Goal: Complete application form: Complete application form

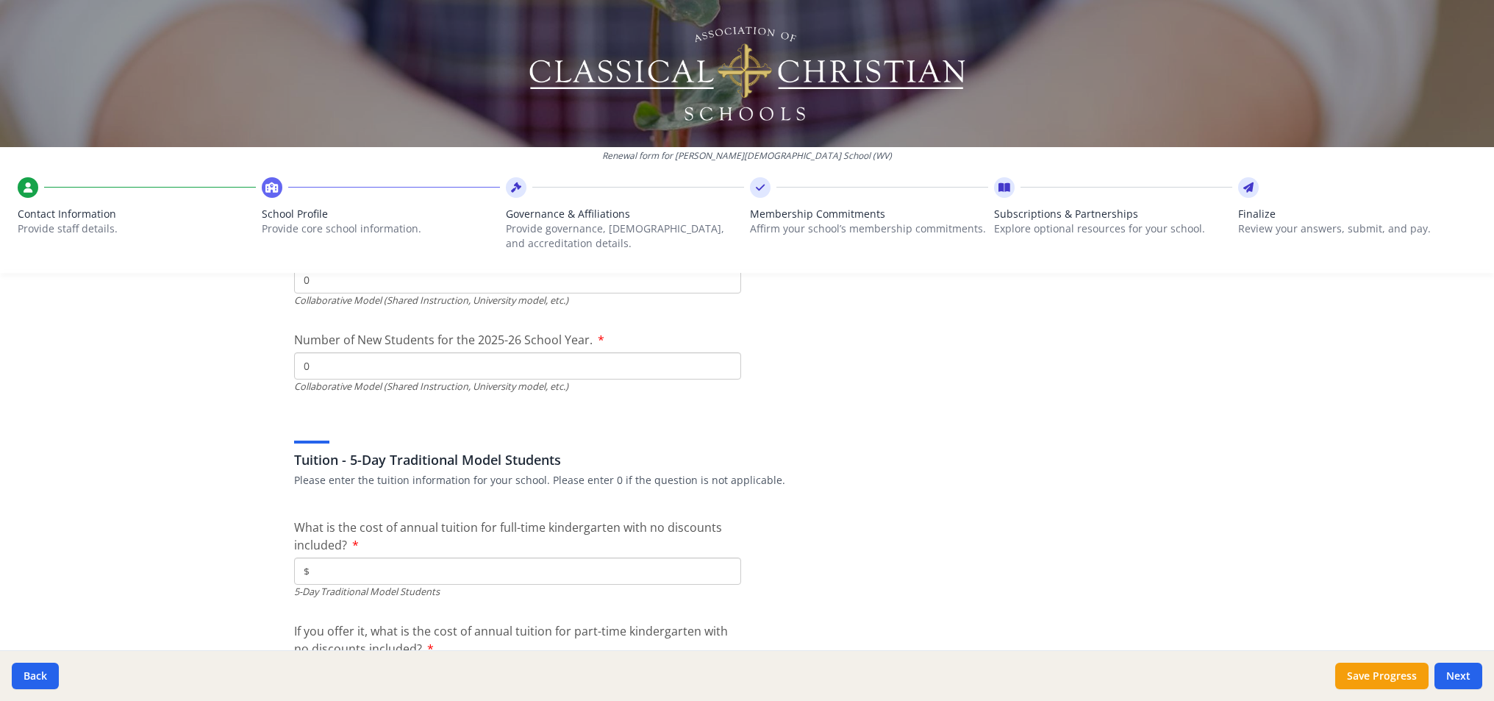
scroll to position [3847, 0]
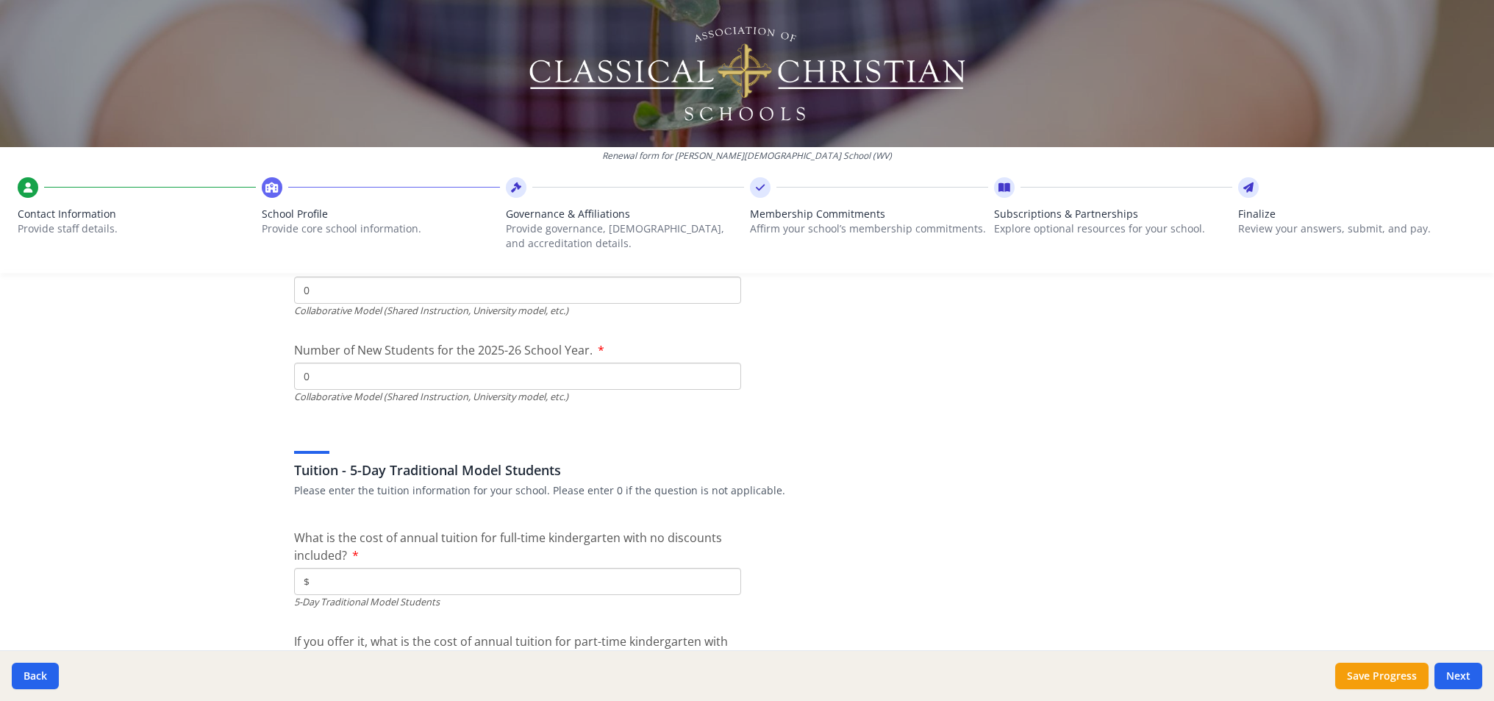
click at [461, 568] on input "$" at bounding box center [517, 581] width 447 height 27
paste input "5 267.00"
type input "$5 267.00"
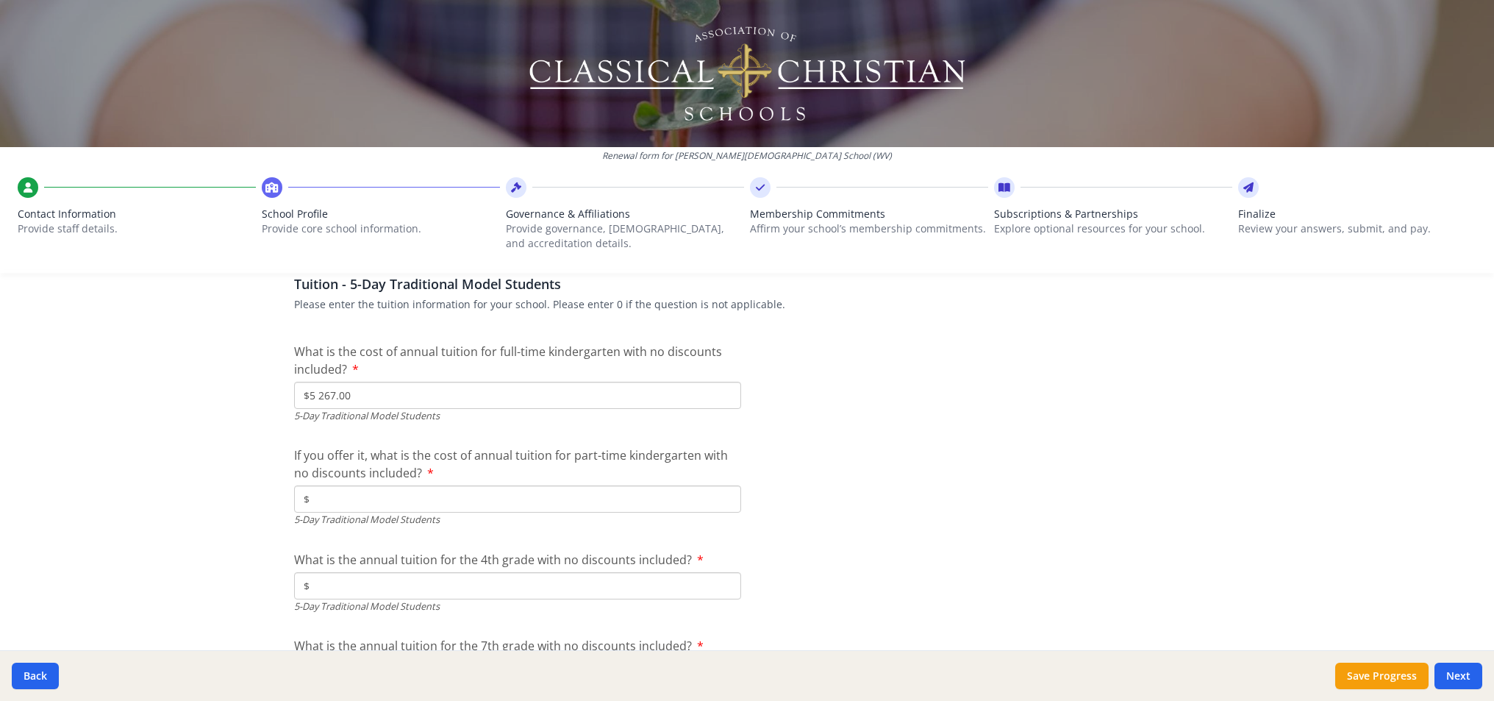
scroll to position [4111, 0]
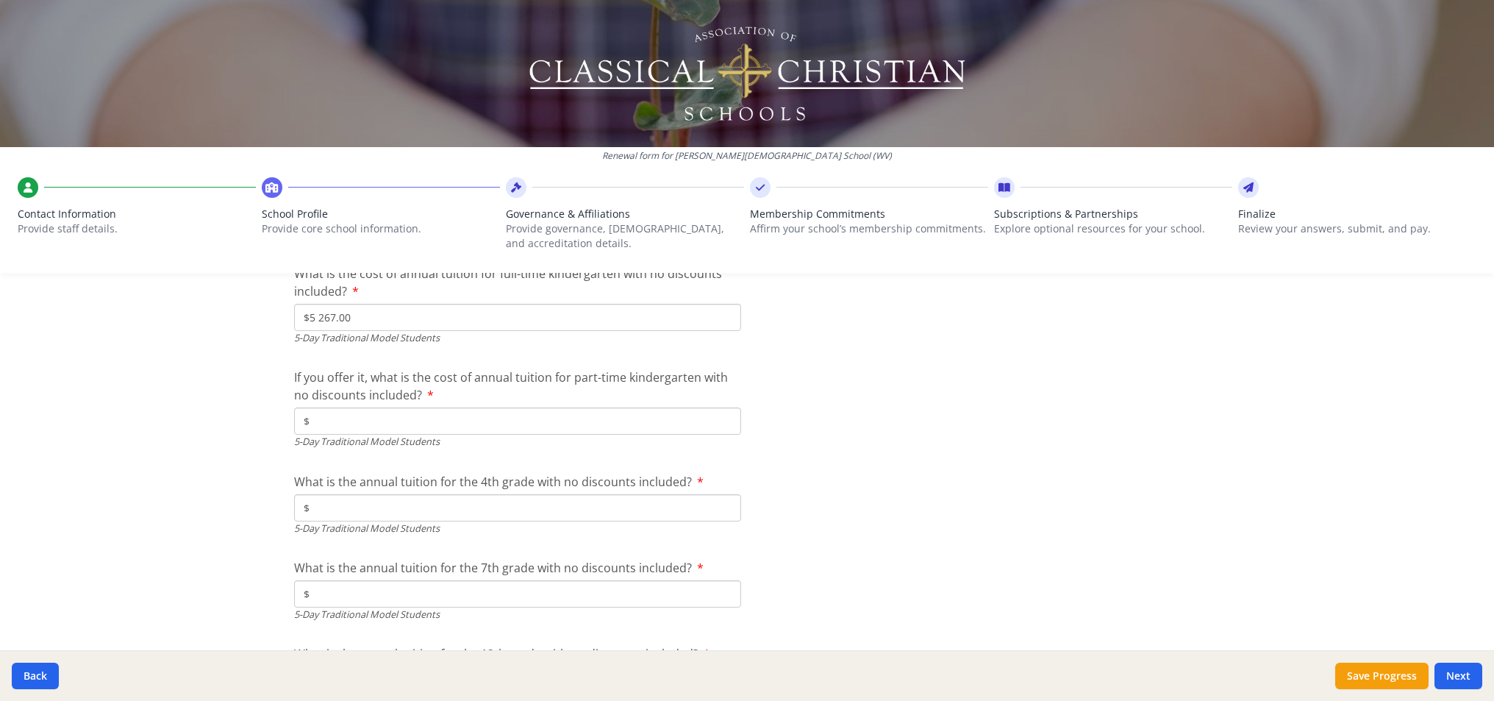
click at [463, 499] on input "$" at bounding box center [517, 507] width 447 height 27
paste input "5 267.00"
type input "$5 267.00"
click at [840, 559] on div at bounding box center [976, 559] width 447 height 1
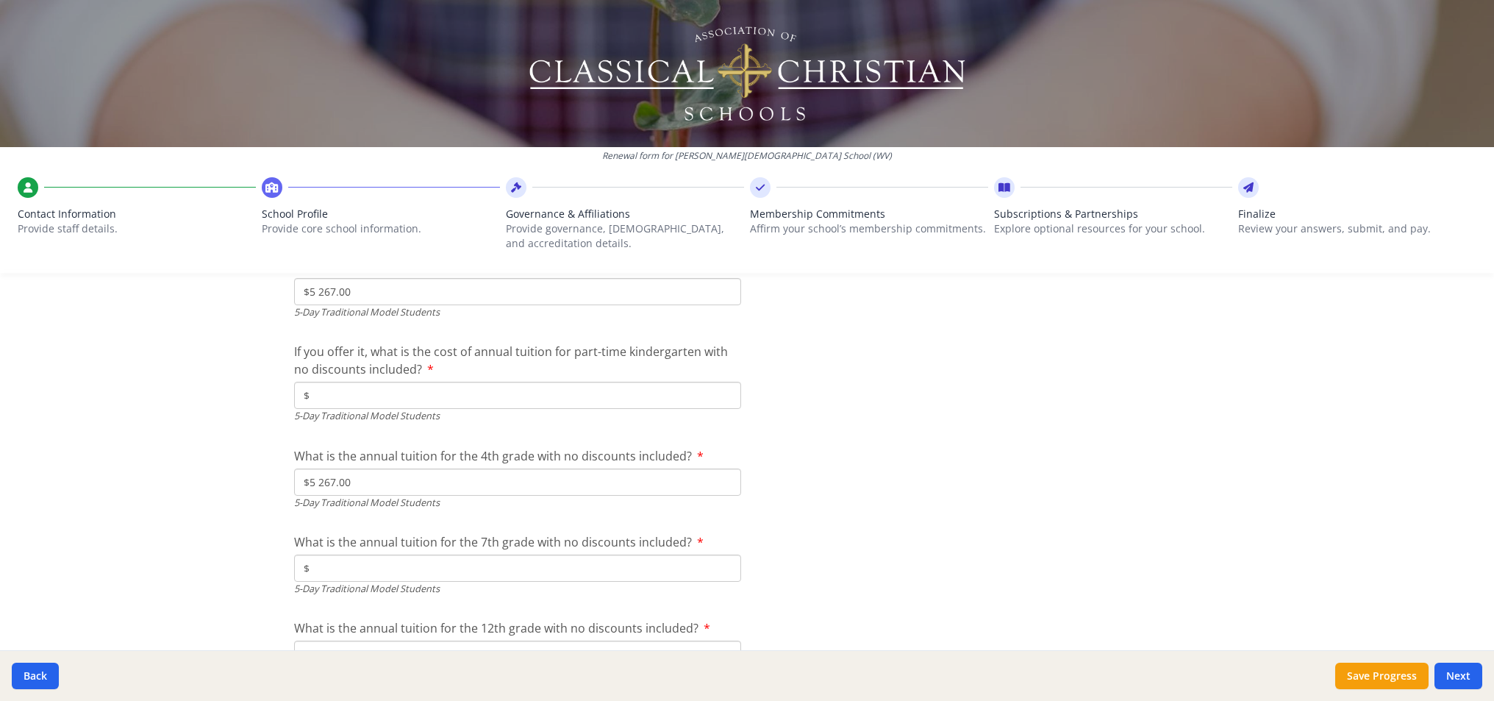
scroll to position [4163, 0]
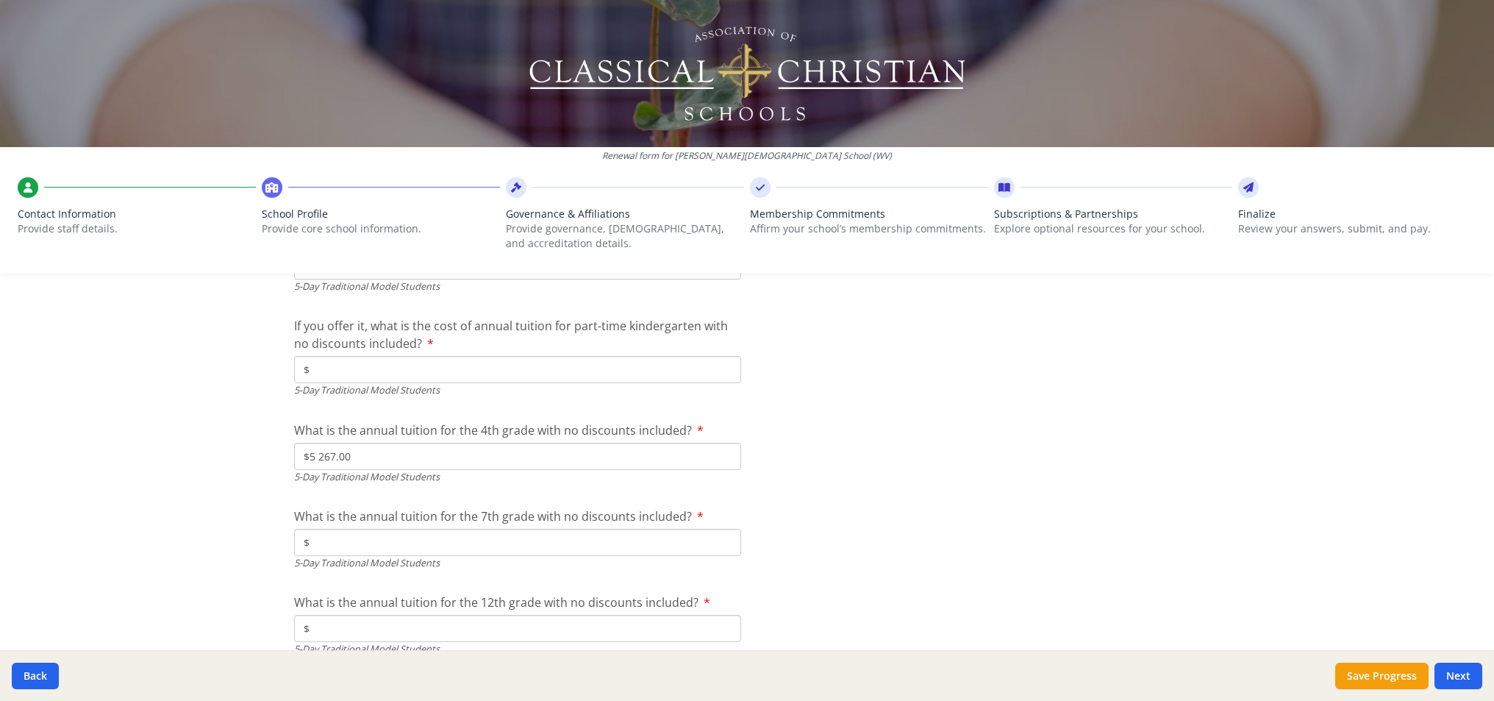
click at [618, 629] on input "$" at bounding box center [517, 628] width 447 height 27
paste input "5 267.00"
type input "$5 267.00"
click at [557, 529] on input "$" at bounding box center [517, 542] width 447 height 27
paste input "5 267.00"
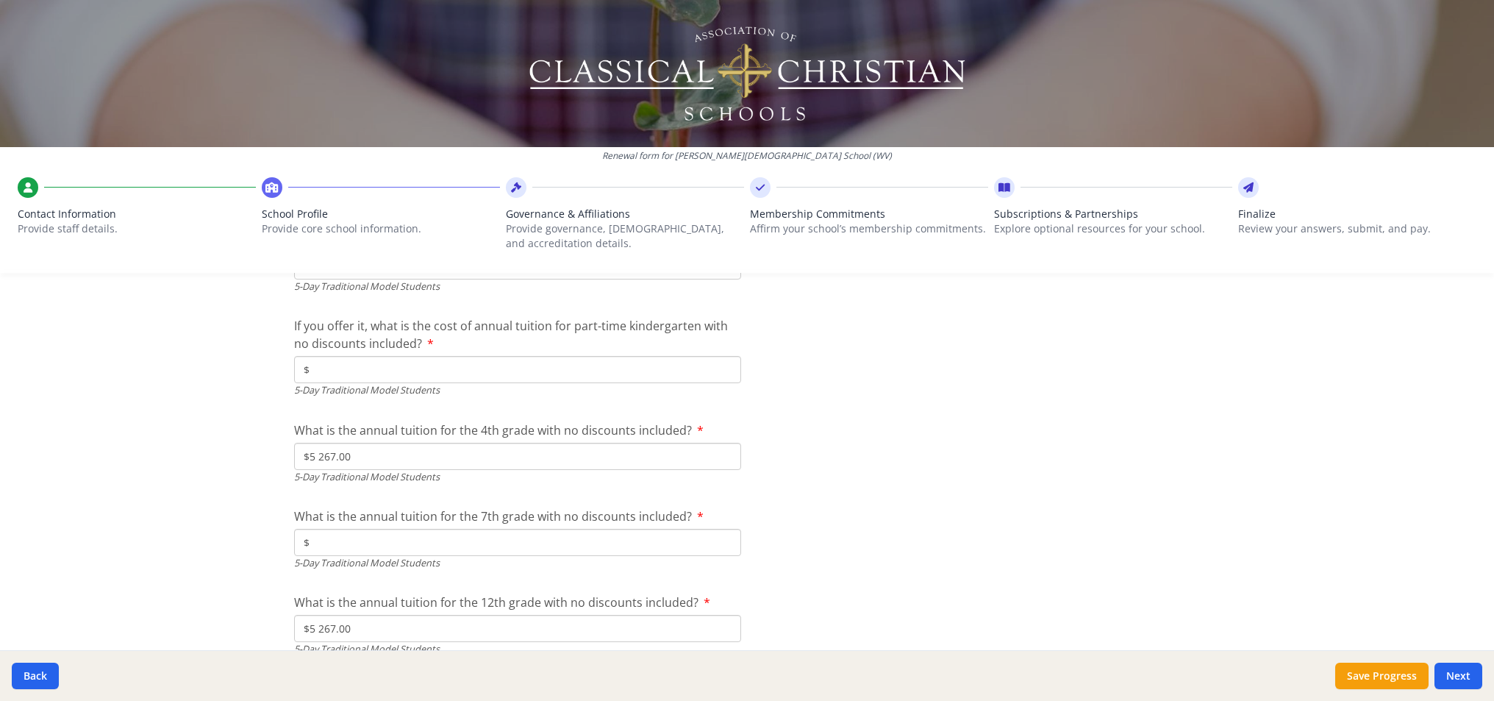
type input "$5 267.00"
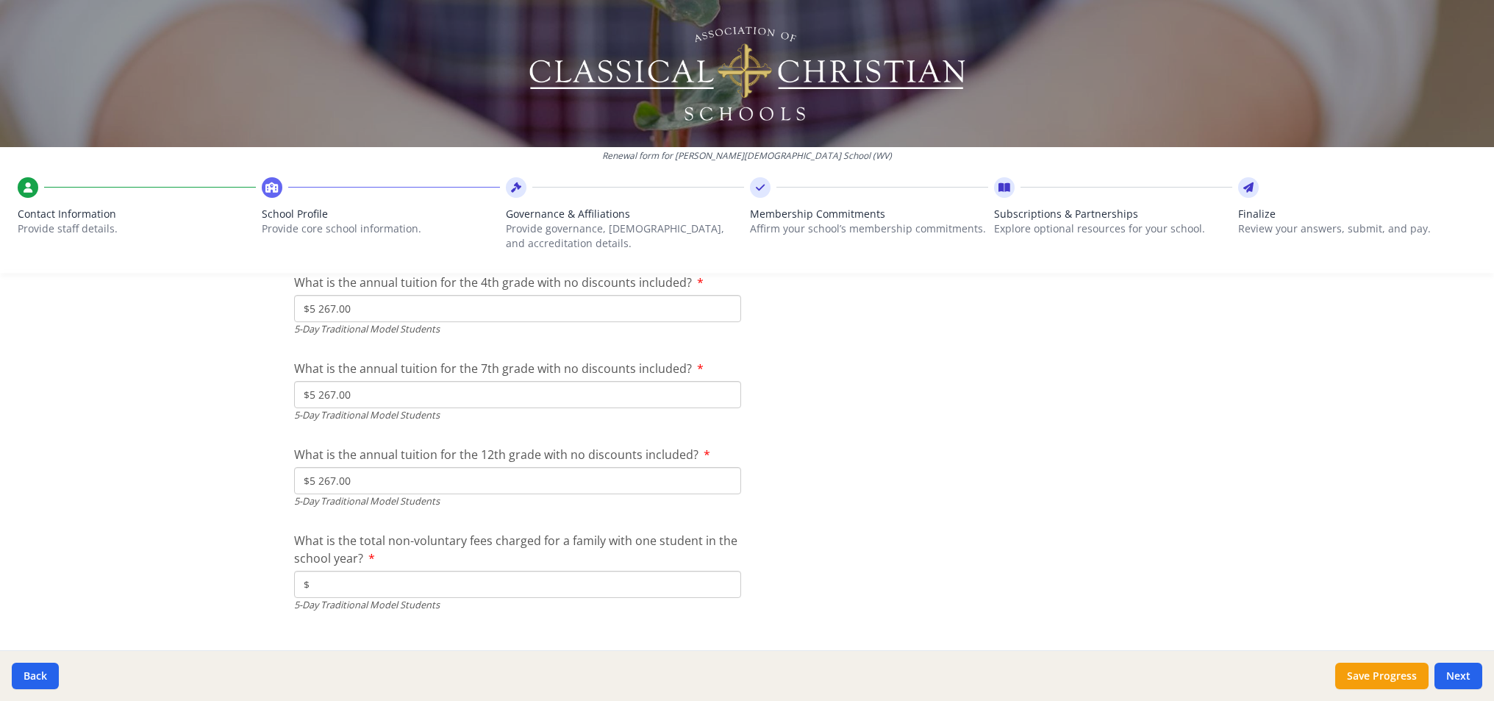
scroll to position [4353, 0]
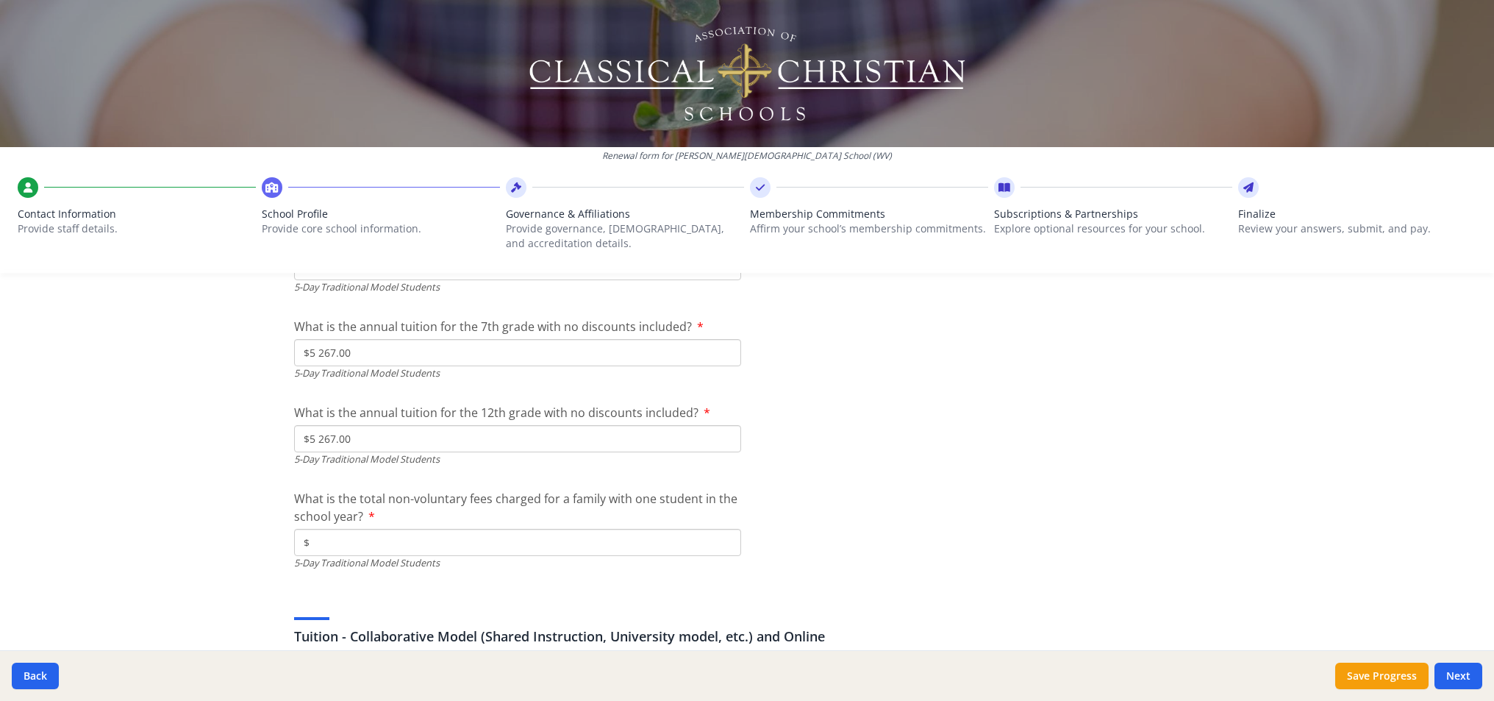
click at [595, 541] on input "$" at bounding box center [517, 542] width 447 height 27
paste input "465.00"
drag, startPoint x: 321, startPoint y: 534, endPoint x: 304, endPoint y: 532, distance: 17.0
click at [304, 532] on input "$465.00" at bounding box center [517, 542] width 447 height 27
type input "$500.00"
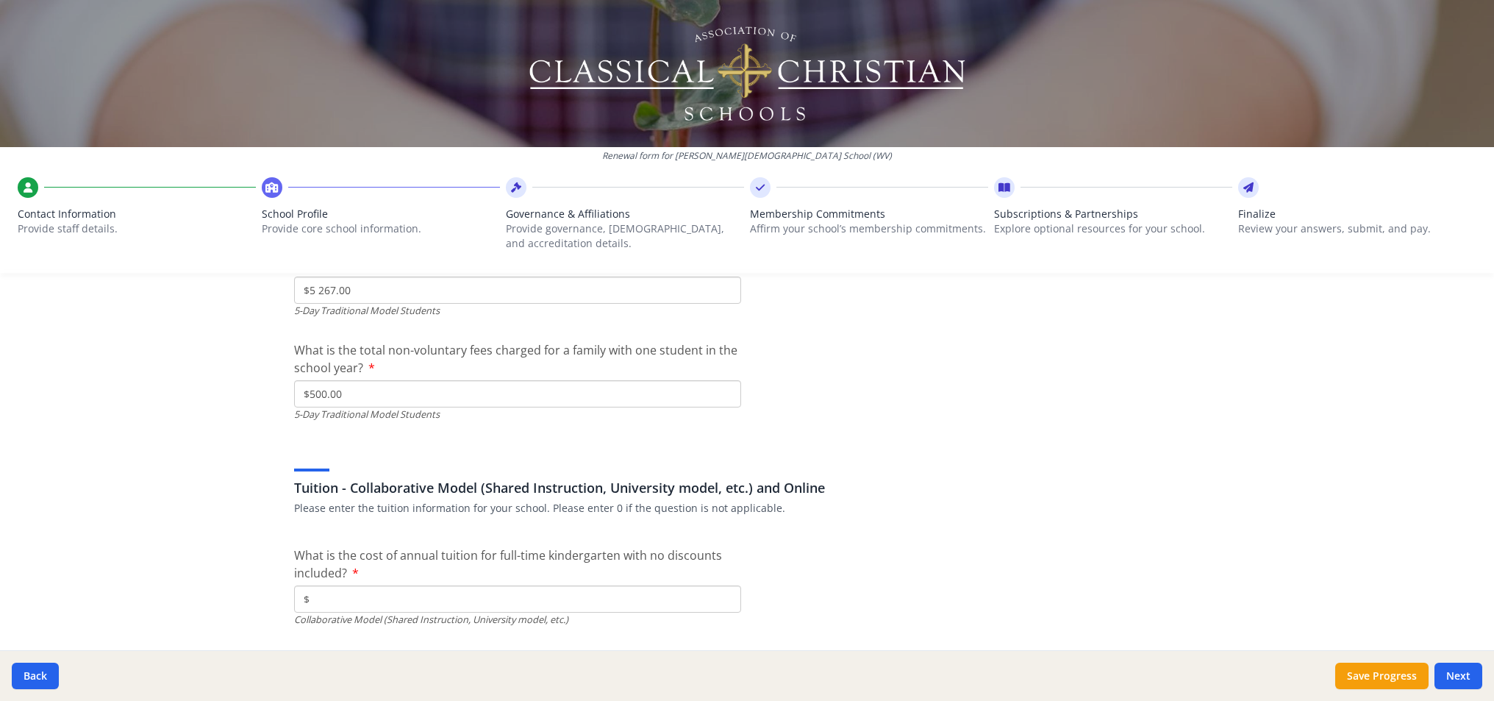
scroll to position [4621, 0]
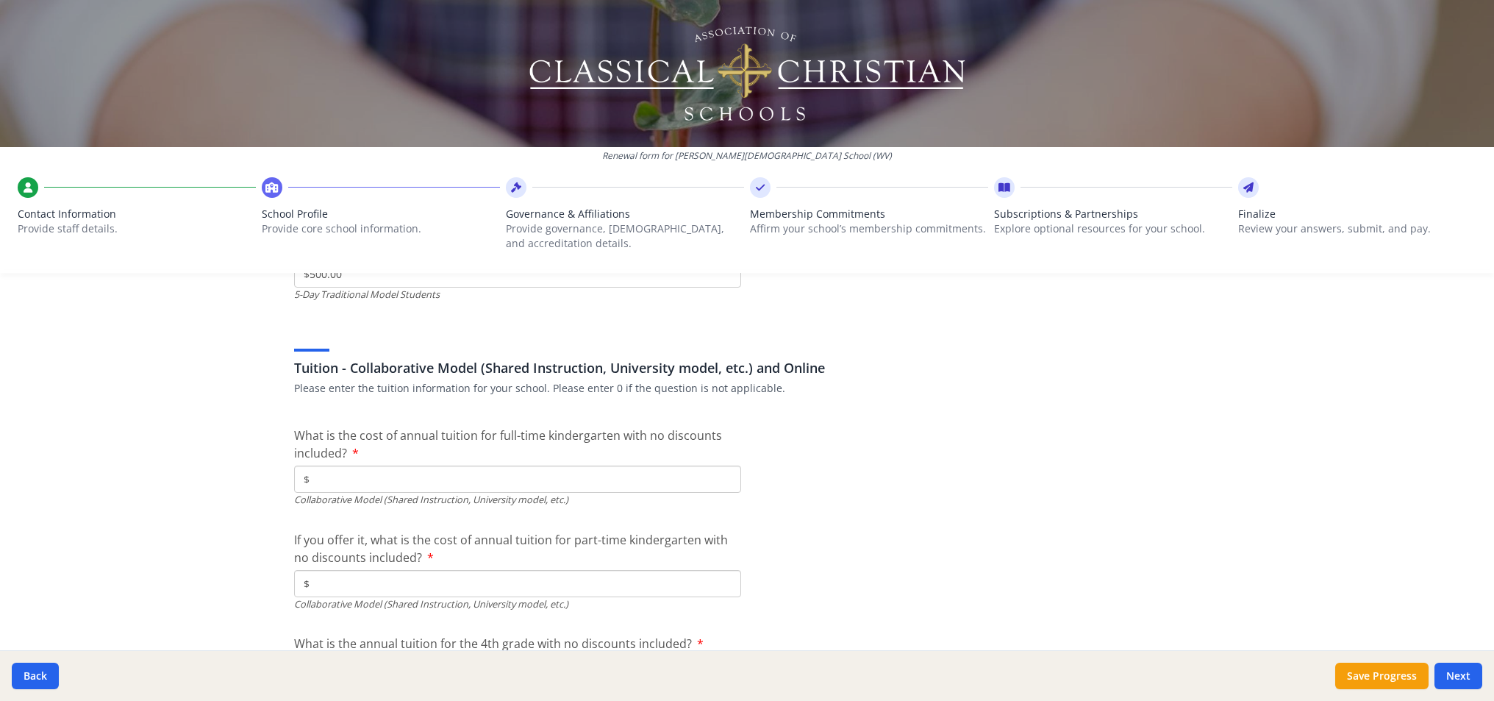
type input "$0"
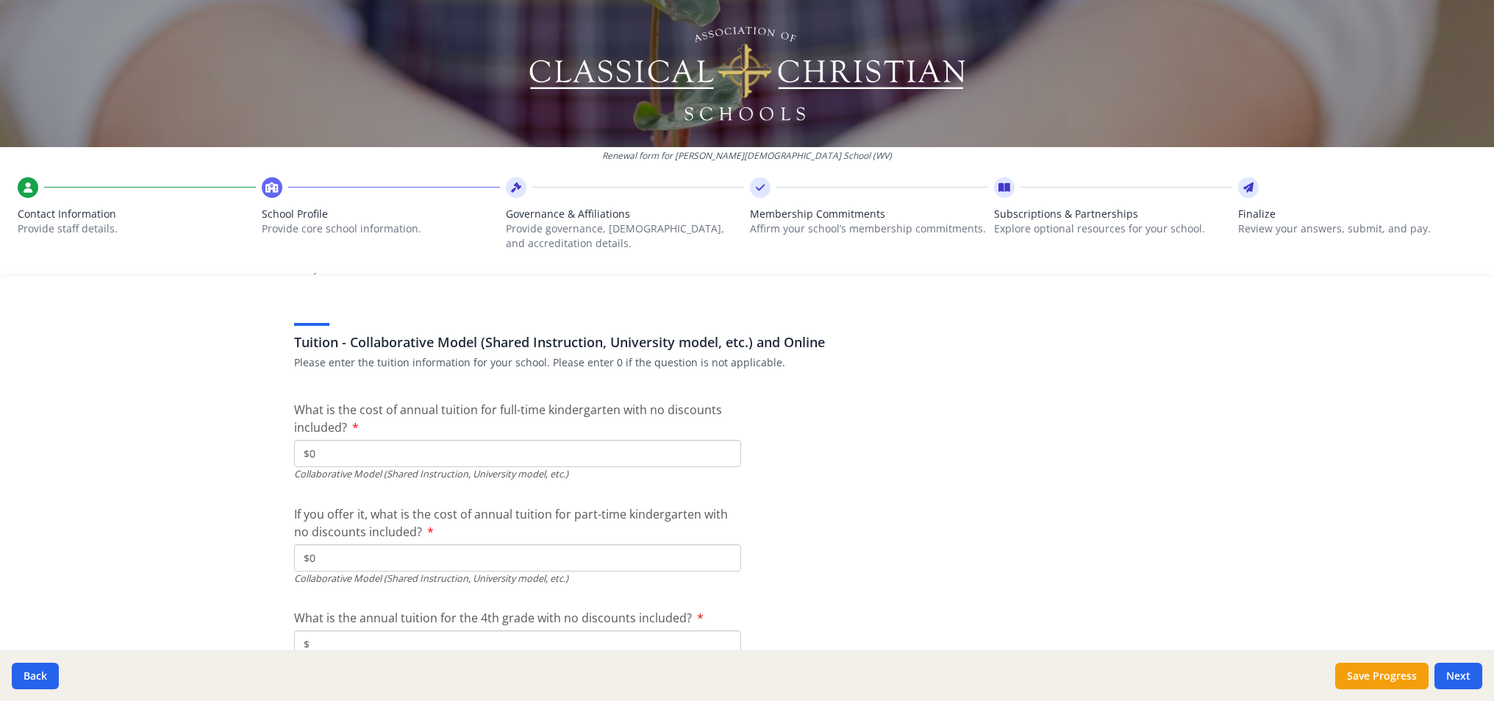
scroll to position [4708, 0]
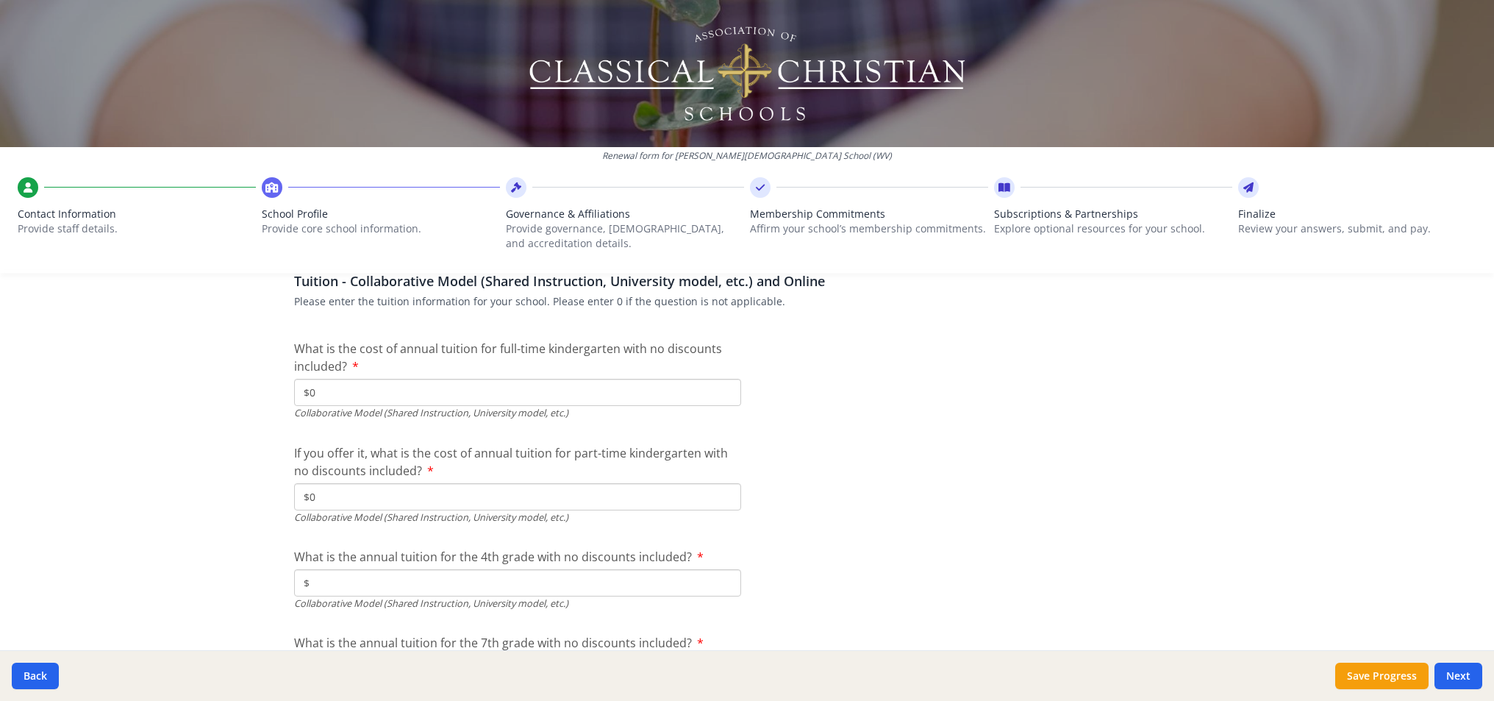
type input "$0"
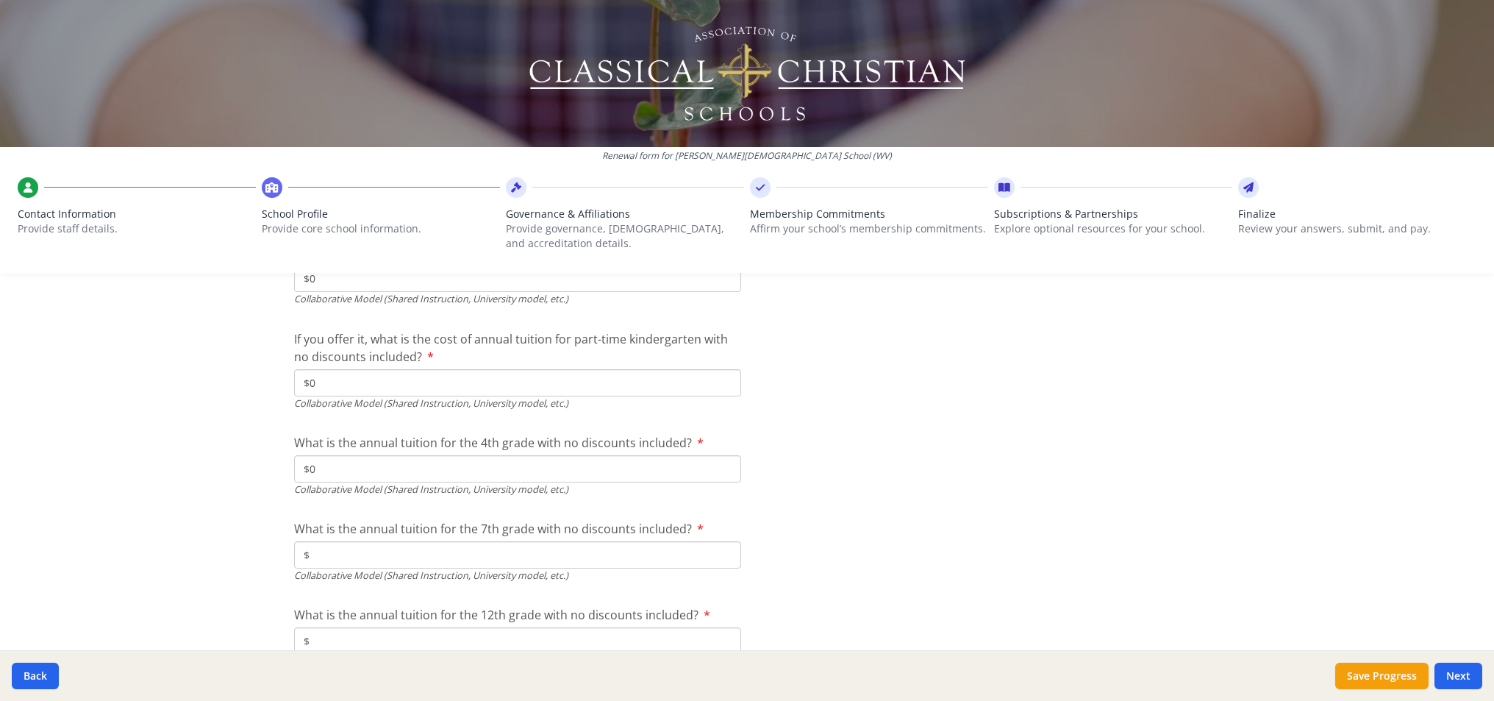
scroll to position [4915, 0]
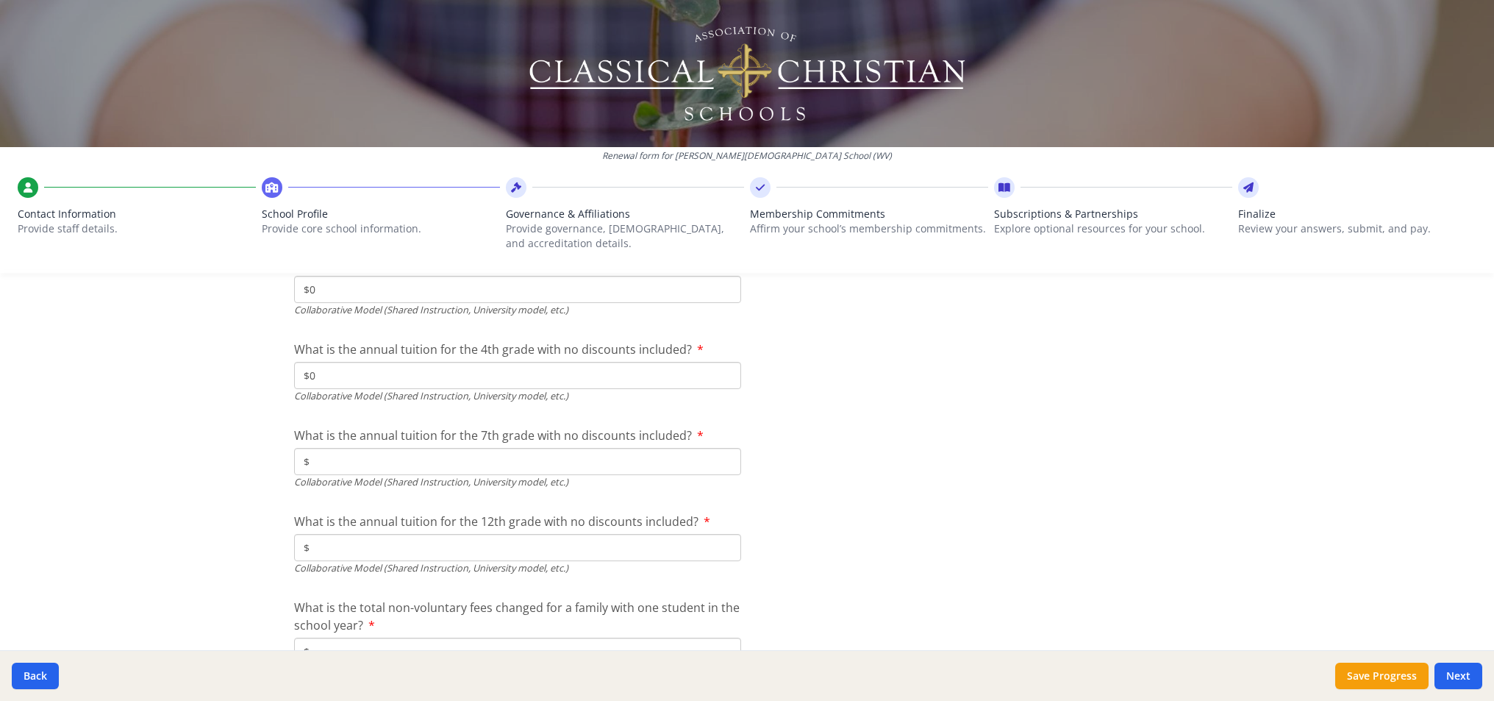
type input "$0"
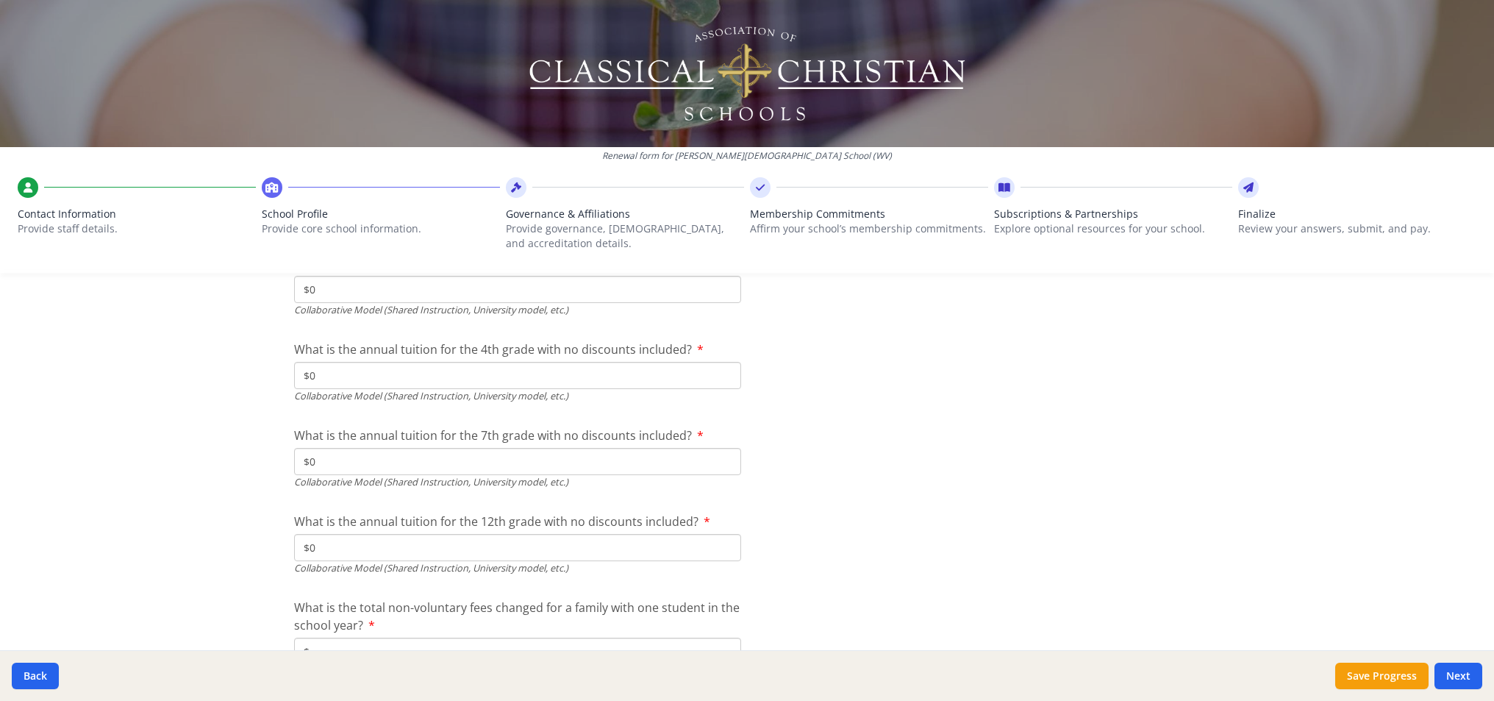
click at [572, 637] on input "$" at bounding box center [517, 650] width 447 height 27
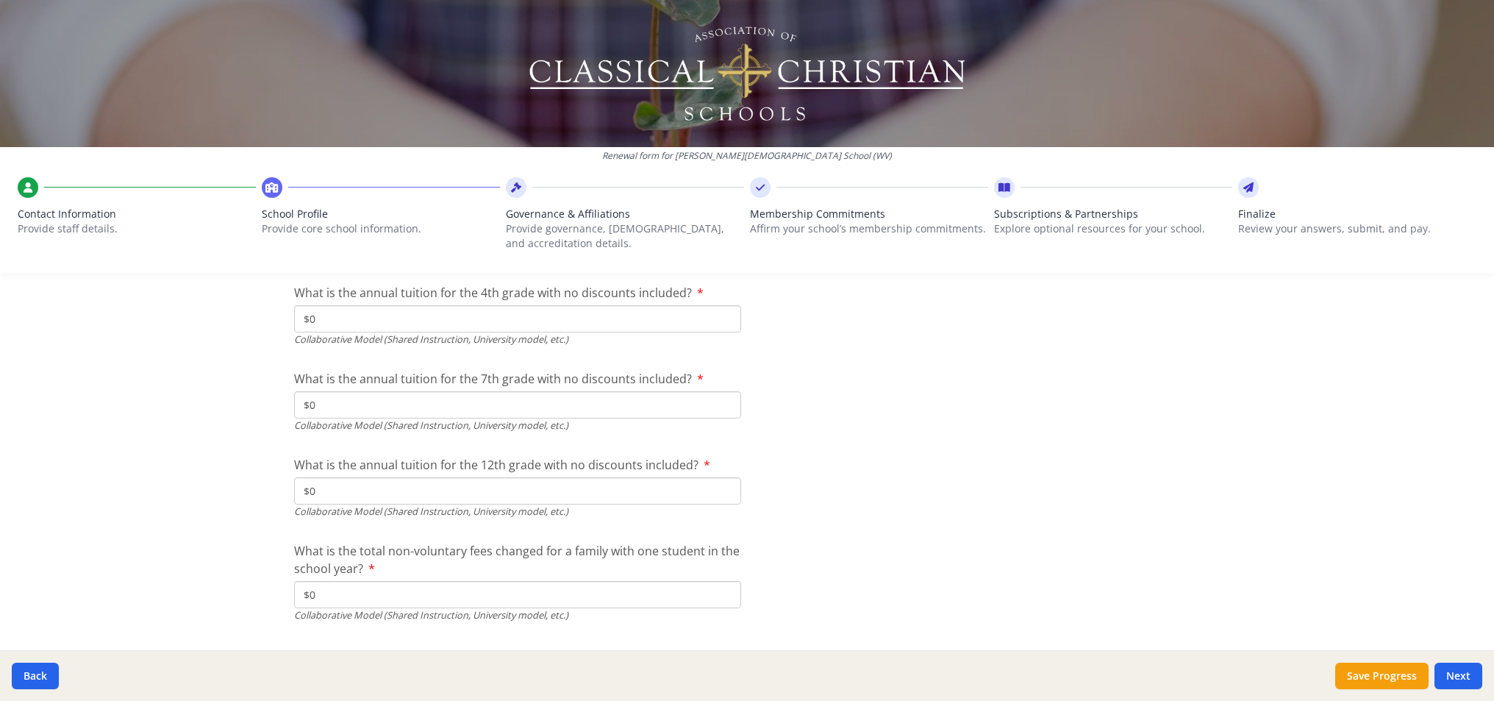
scroll to position [4995, 0]
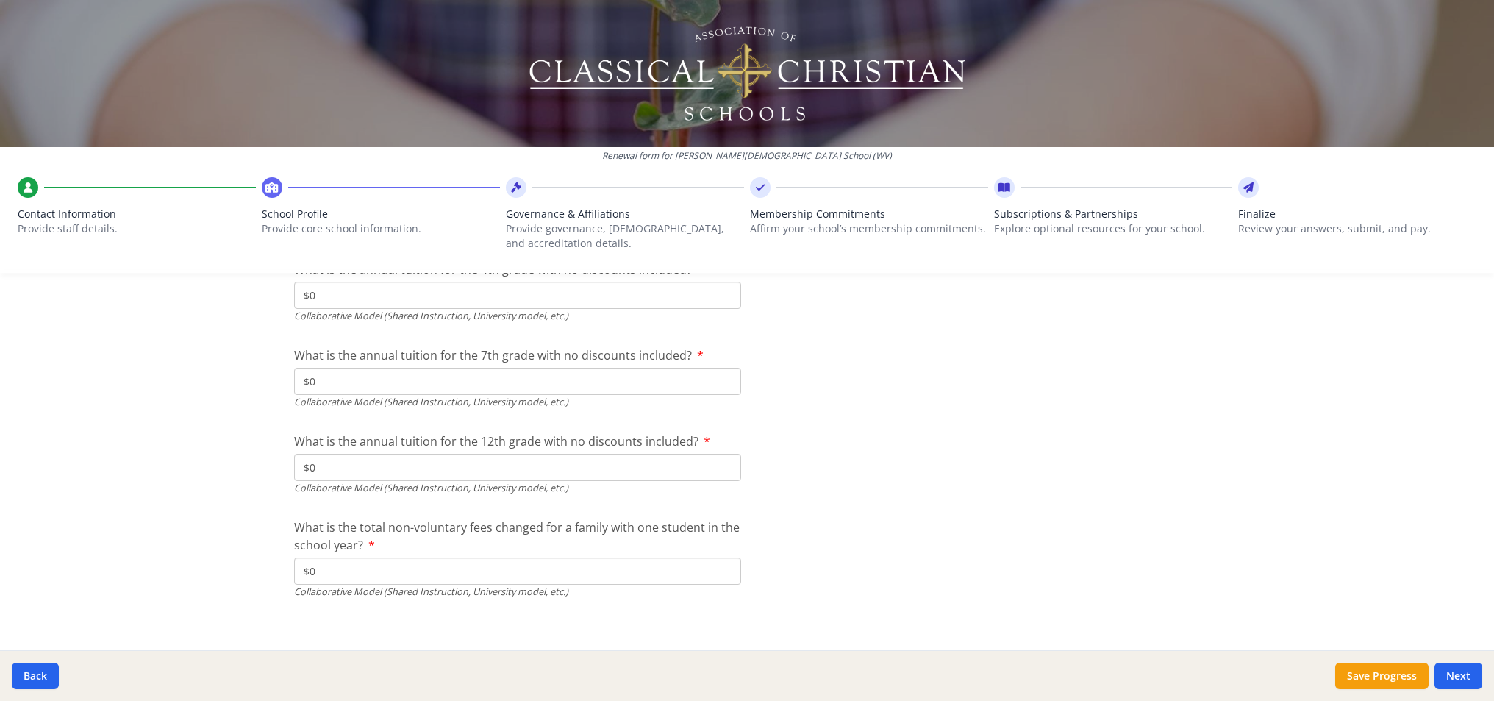
type input "$0"
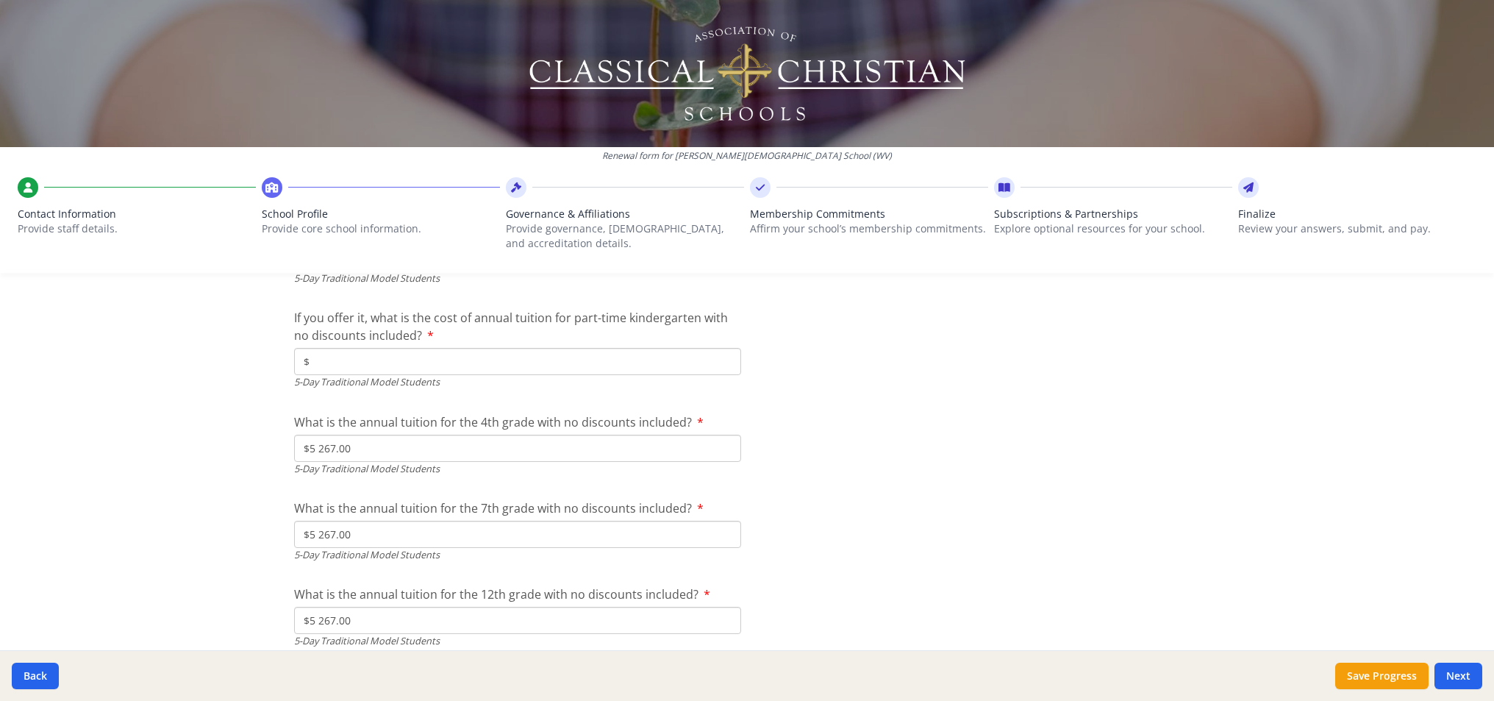
scroll to position [4145, 0]
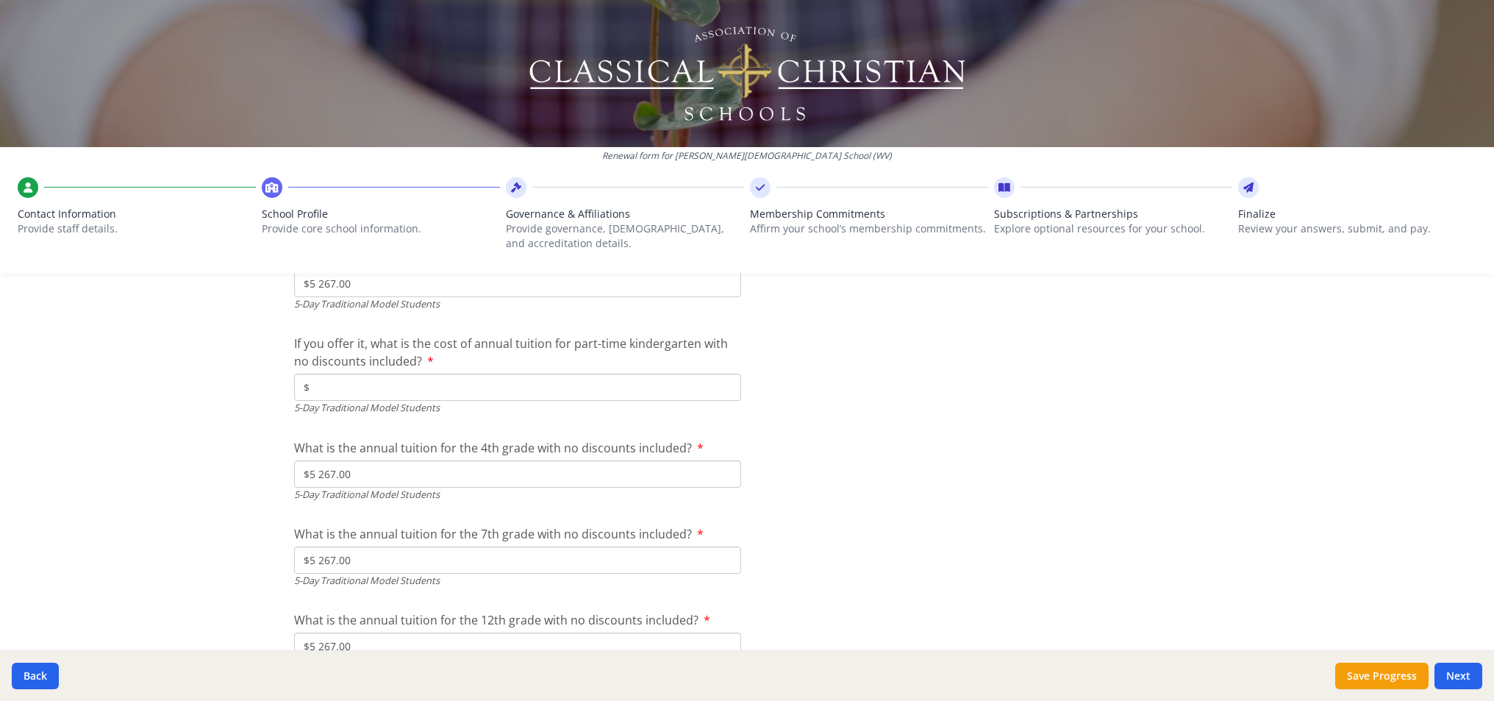
click at [423, 376] on input "$" at bounding box center [517, 386] width 447 height 27
type input "$0"
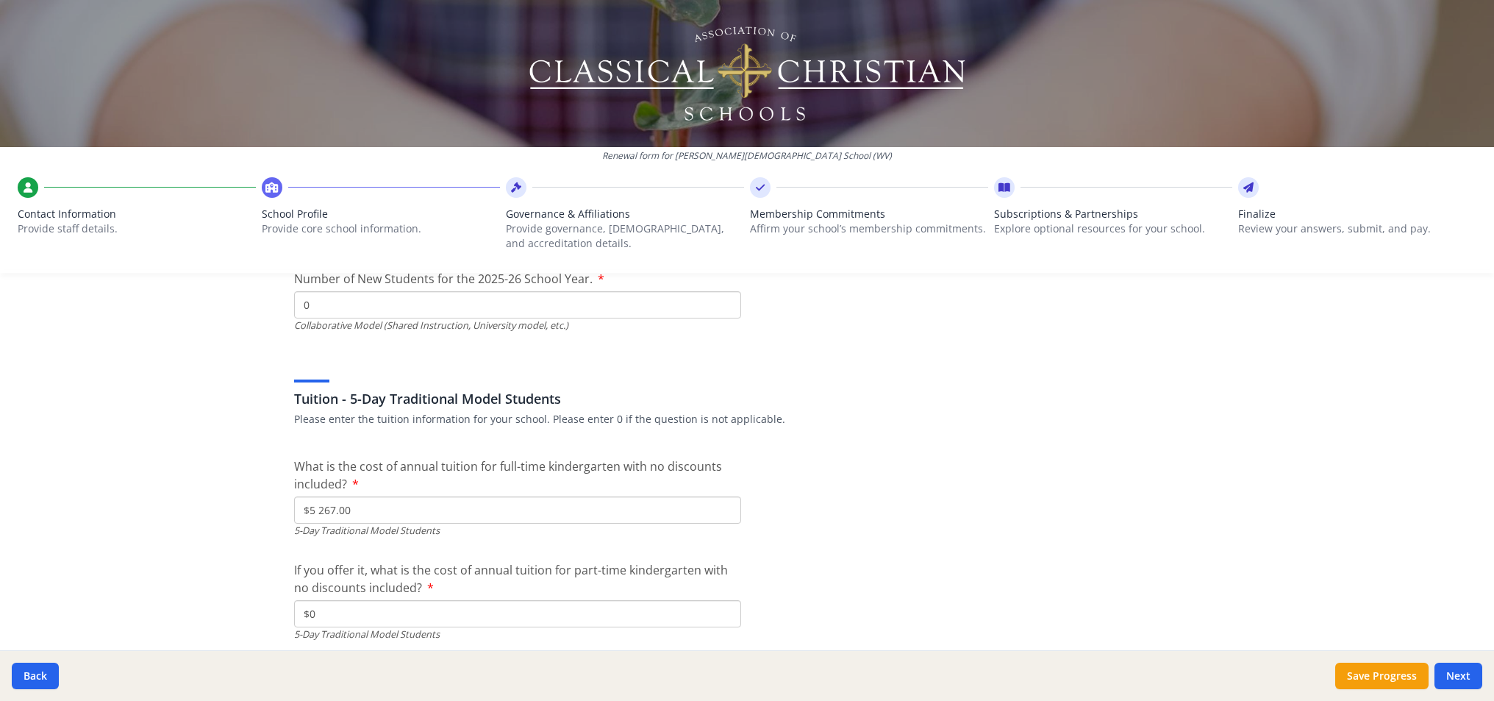
scroll to position [4995, 0]
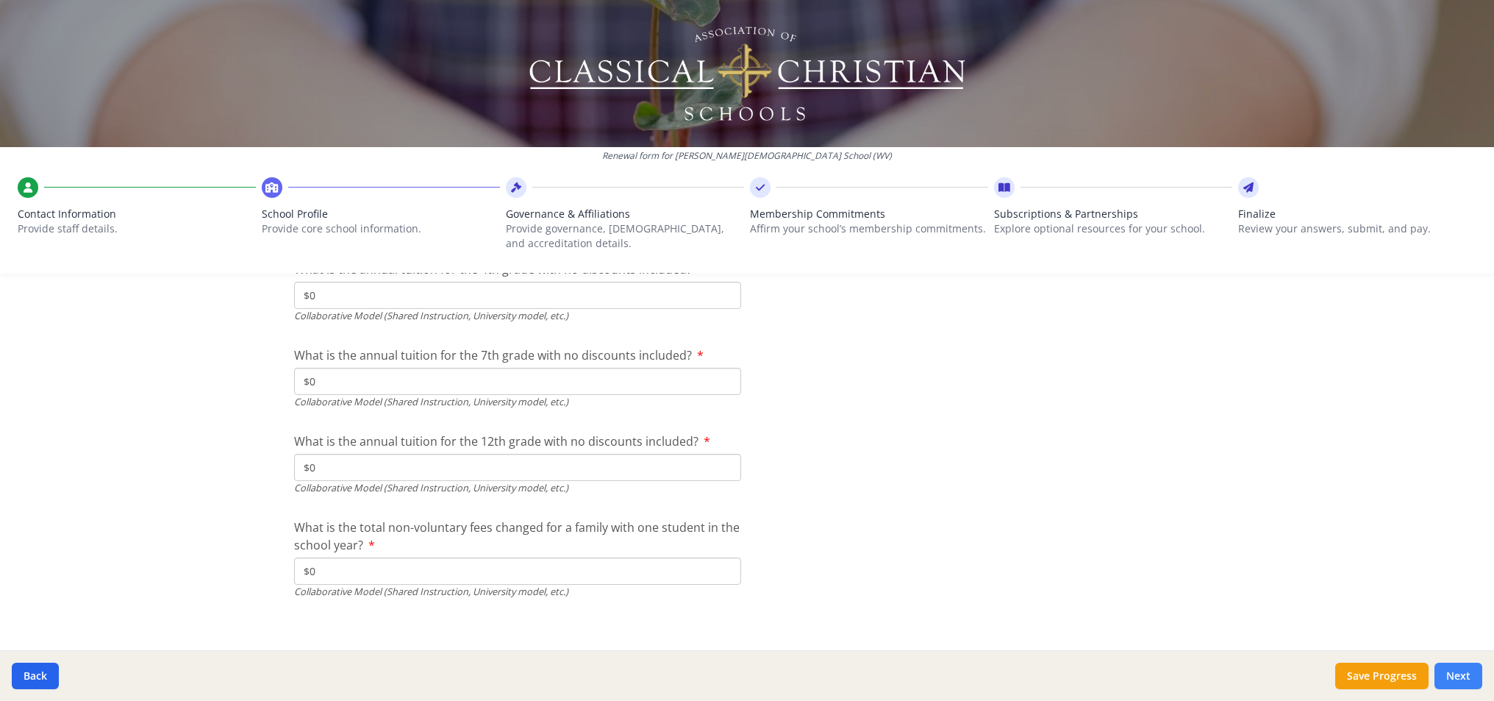
click at [1459, 685] on button "Next" at bounding box center [1458, 675] width 48 height 26
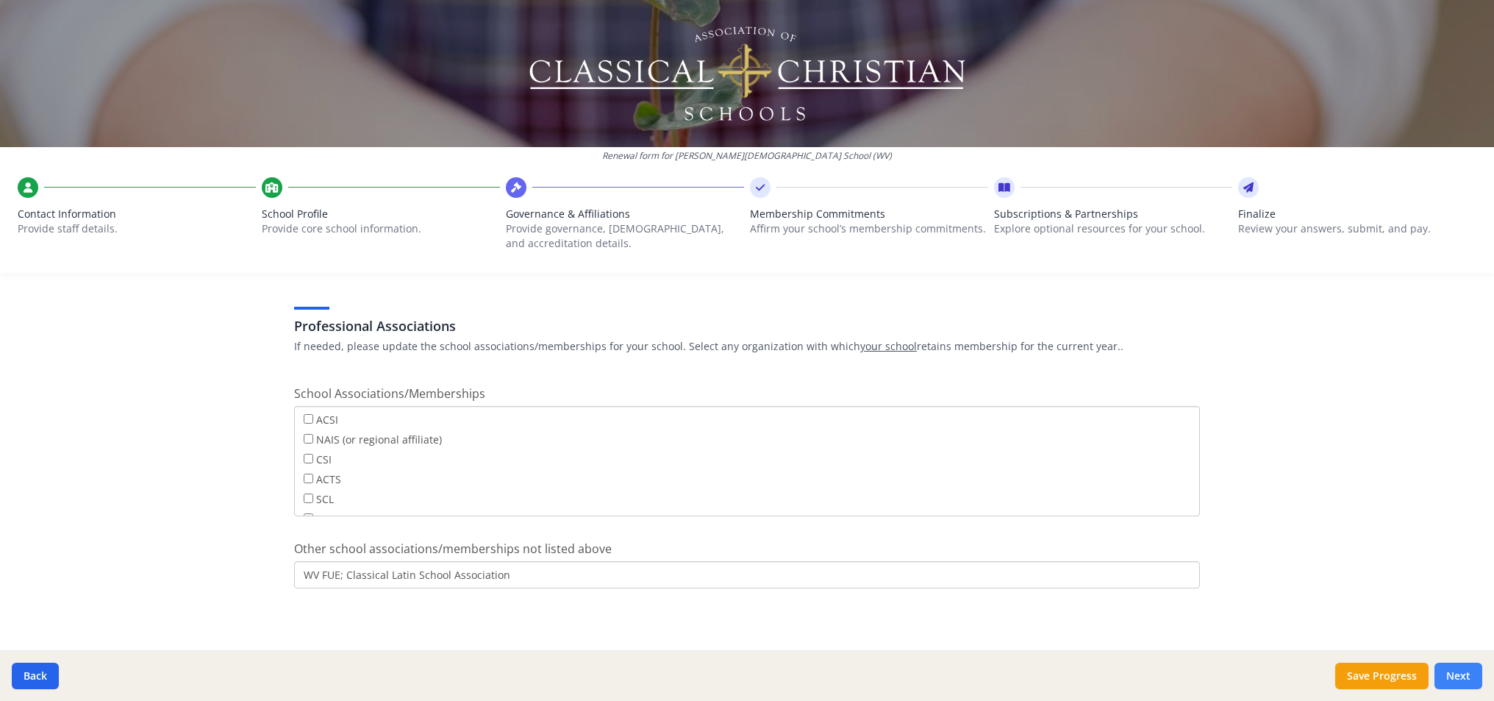
scroll to position [1031, 0]
click at [1412, 682] on button "Save Progress" at bounding box center [1381, 675] width 93 height 26
click at [1458, 673] on button "Next" at bounding box center [1458, 675] width 48 height 26
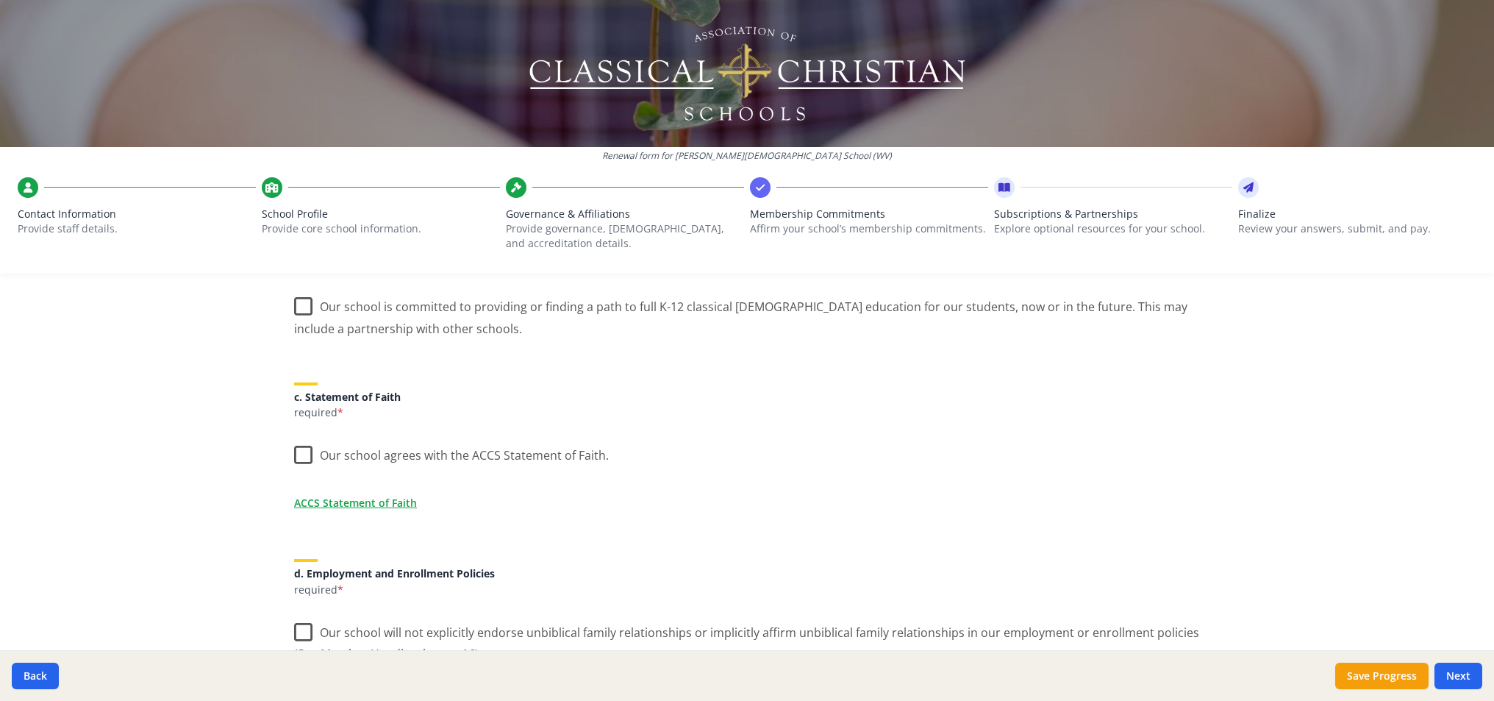
scroll to position [0, 0]
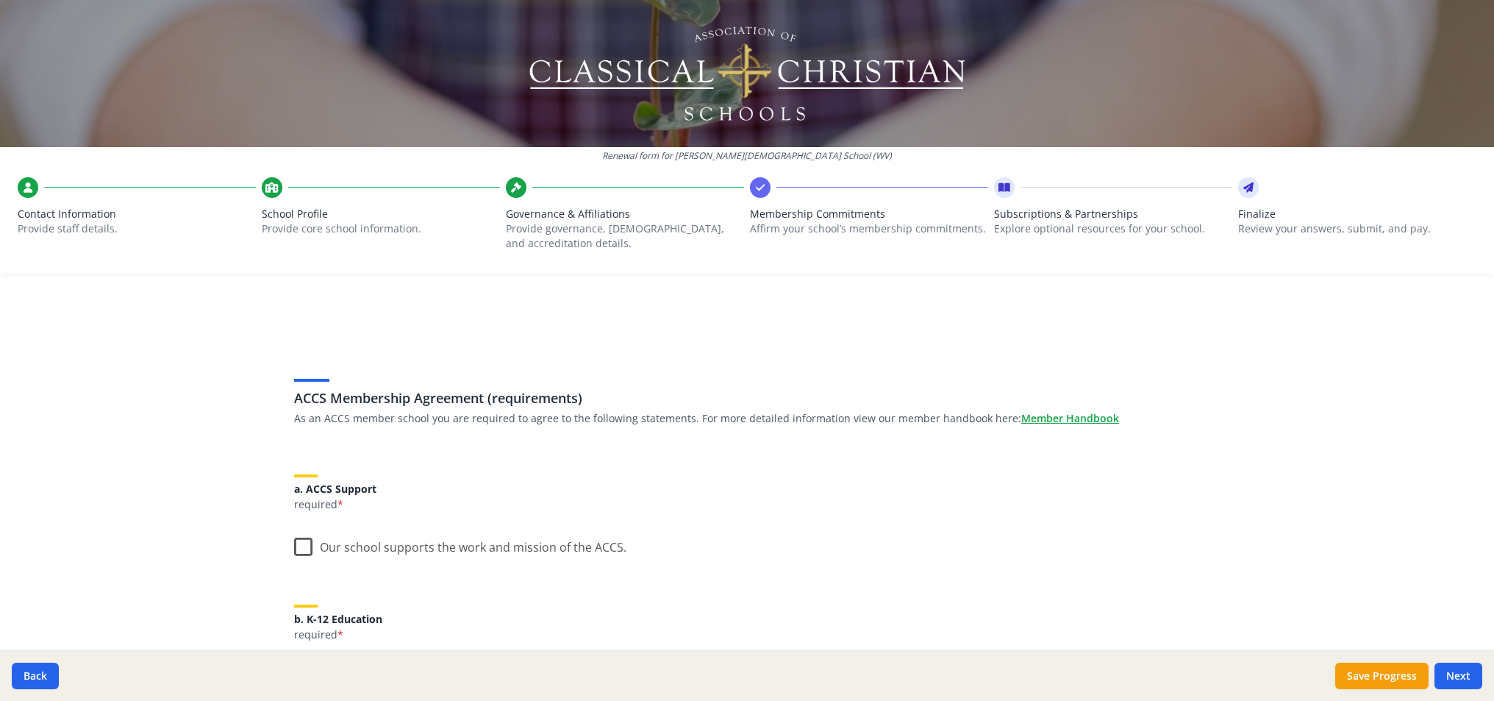
click at [296, 553] on label "Our school supports the work and mission of the ACCS." at bounding box center [460, 544] width 332 height 32
click at [0, 0] on input "Our school supports the work and mission of the ACCS." at bounding box center [0, 0] width 0 height 0
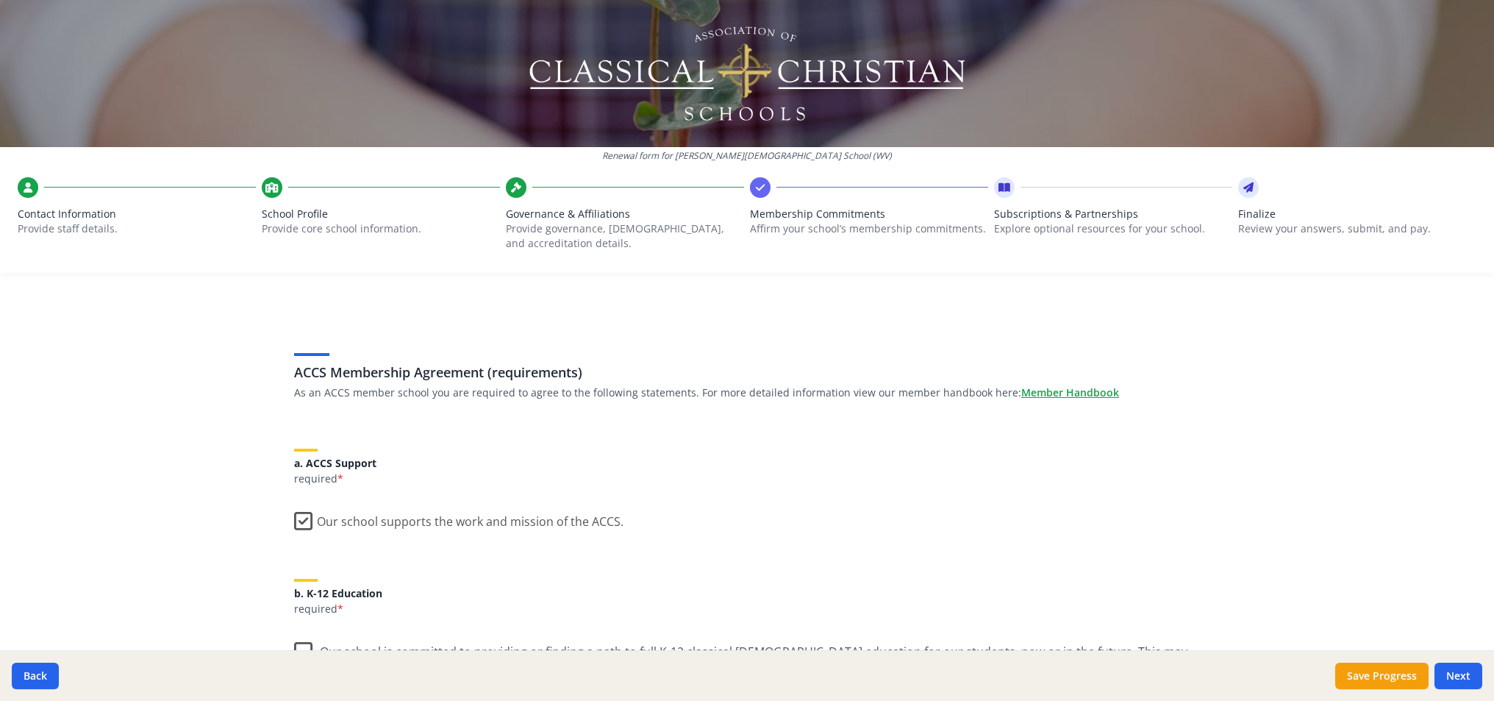
scroll to position [191, 0]
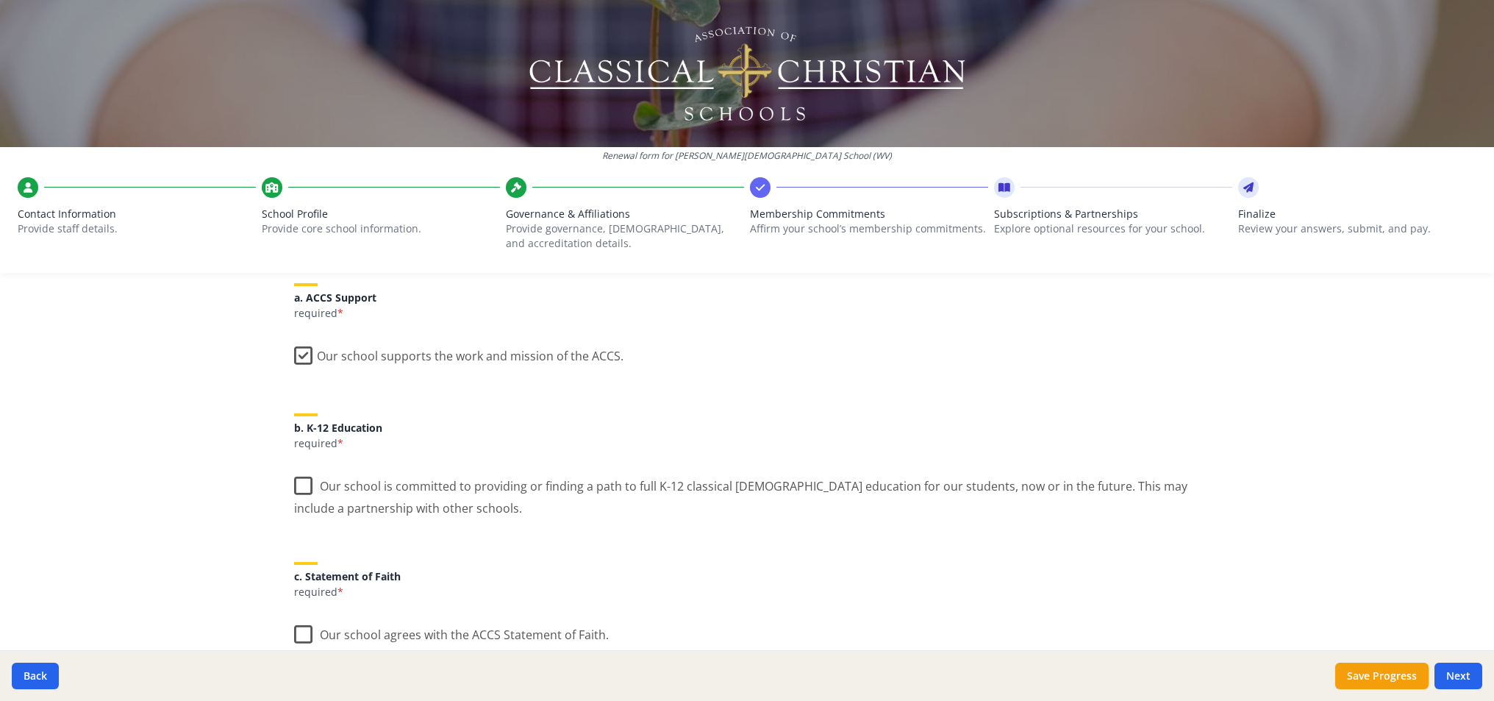
click at [299, 485] on label "Our school is committed to providing or finding a path to full K-12 classical […" at bounding box center [747, 491] width 906 height 49
click at [0, 0] on input "Our school is committed to providing or finding a path to full K-12 classical […" at bounding box center [0, 0] width 0 height 0
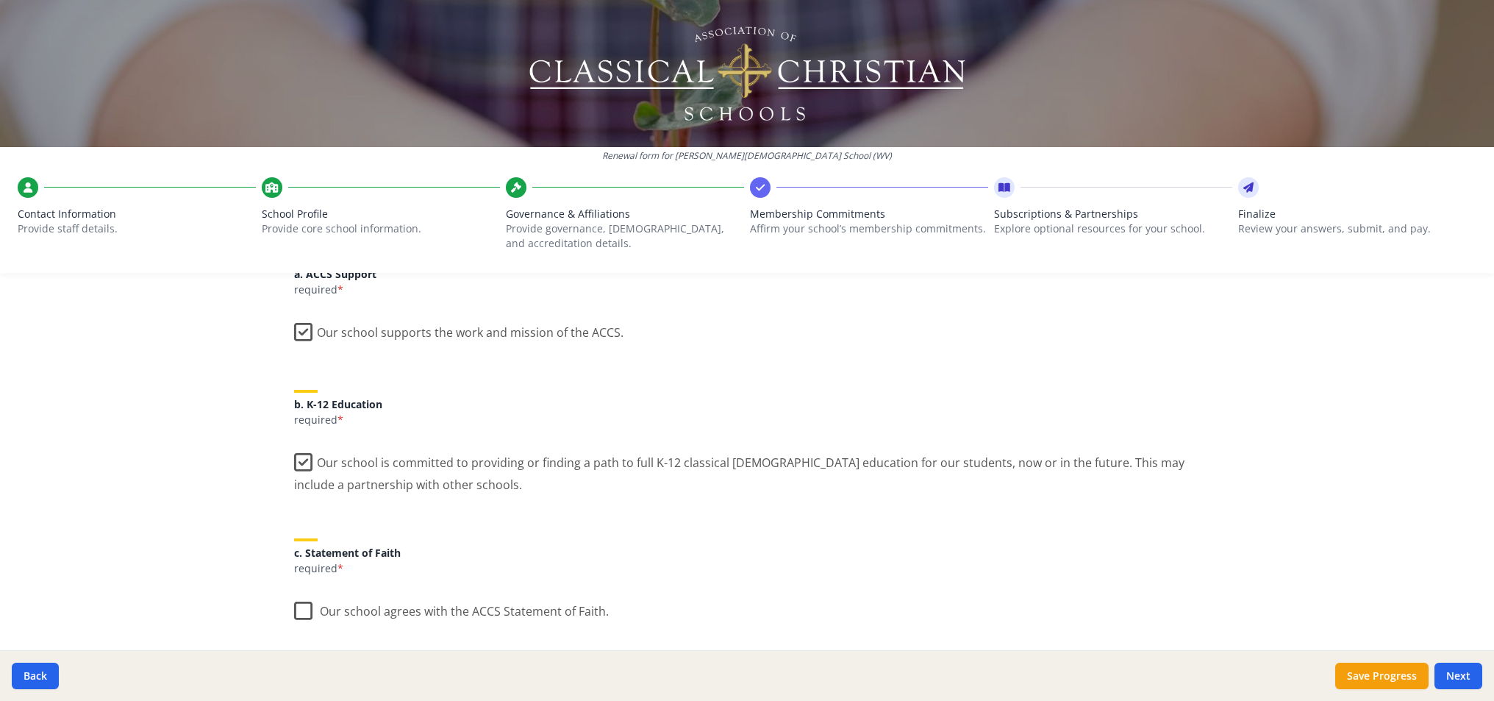
scroll to position [239, 0]
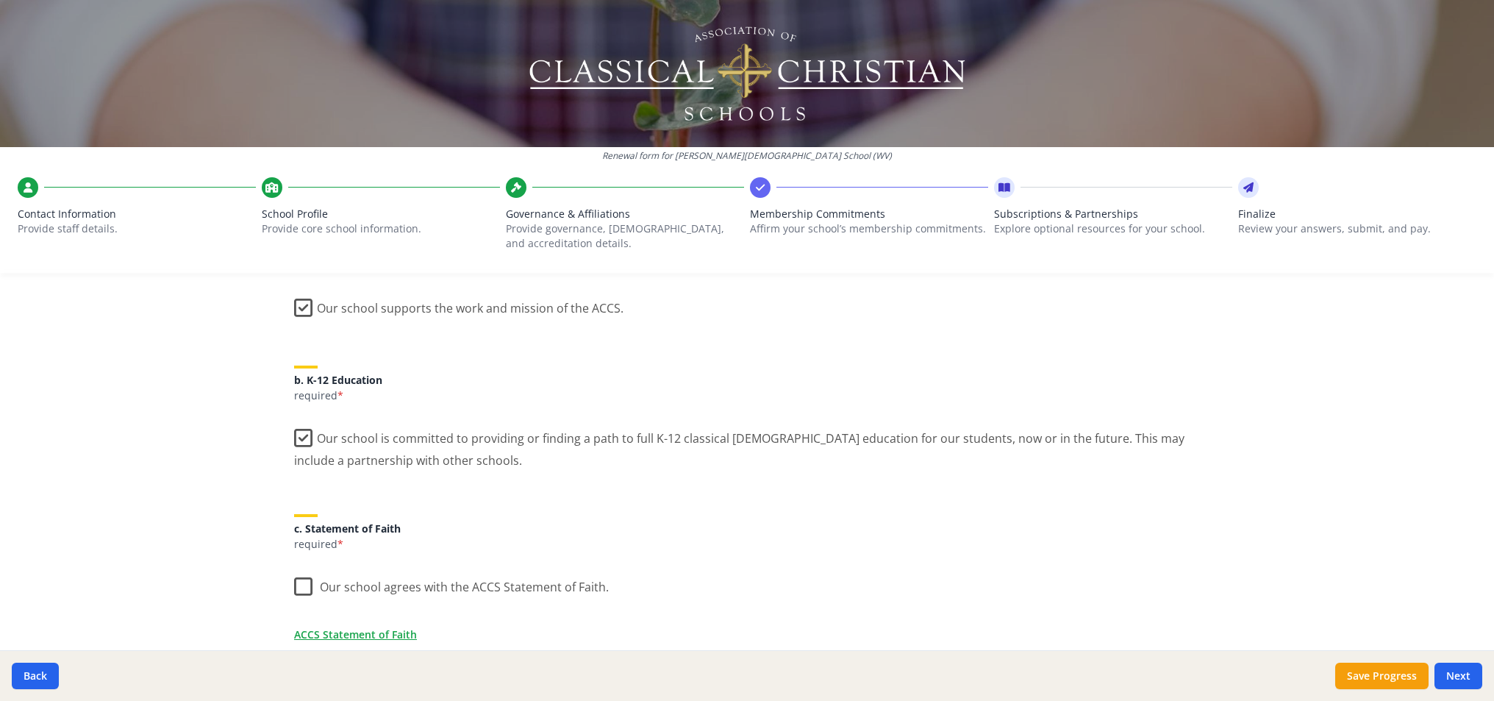
click at [300, 576] on label "Our school agrees with the ACCS Statement of Faith." at bounding box center [451, 584] width 315 height 32
click at [0, 0] on input "Our school agrees with the ACCS Statement of Faith." at bounding box center [0, 0] width 0 height 0
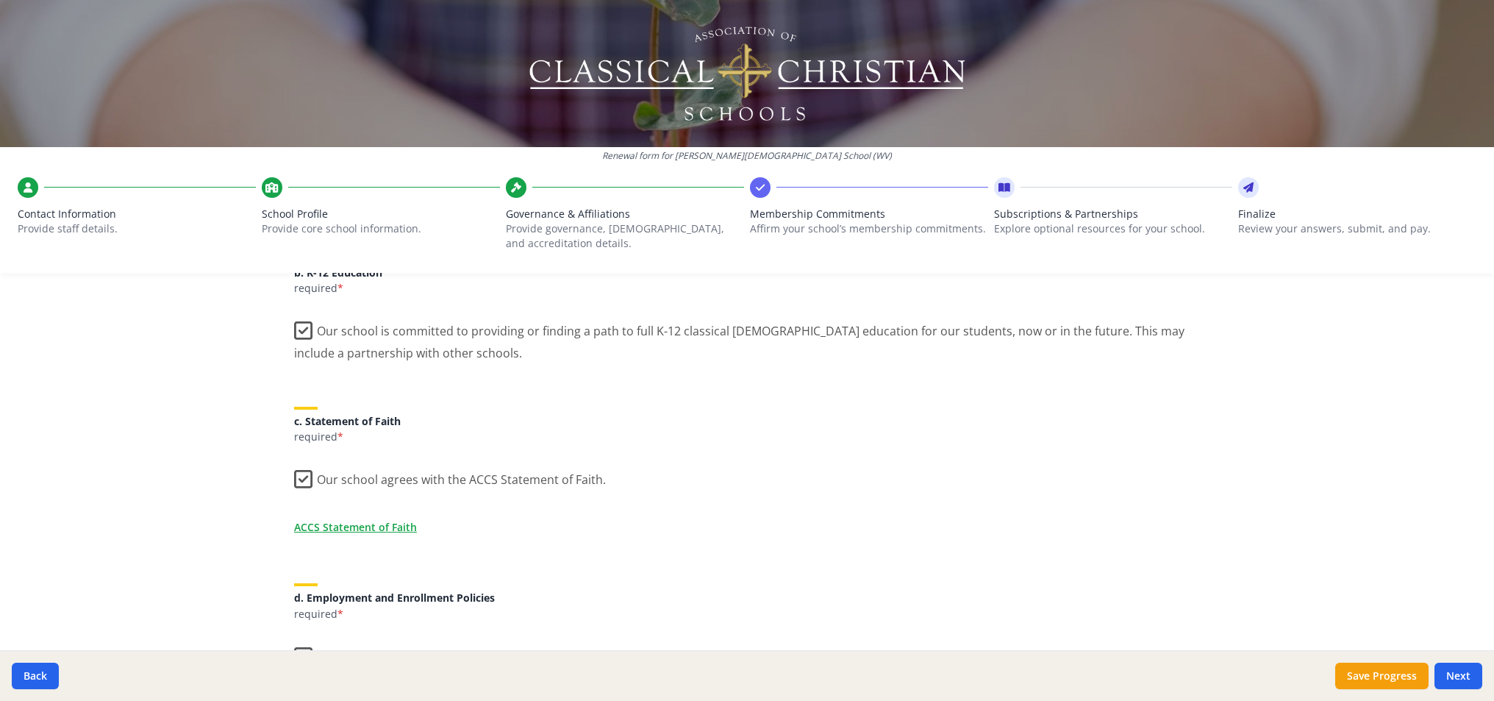
scroll to position [410, 0]
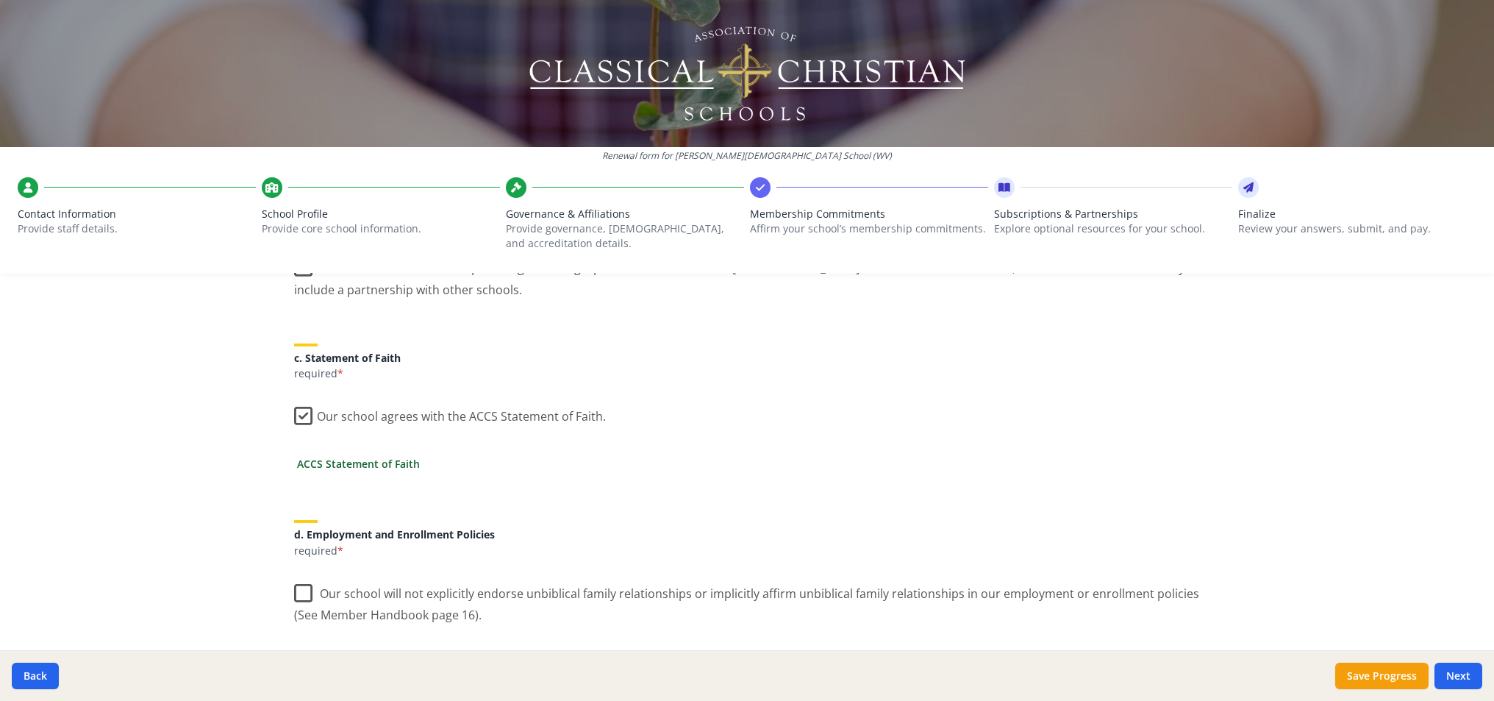
click at [382, 460] on link "ACCS Statement of Faith" at bounding box center [358, 463] width 123 height 15
click at [303, 596] on label "Our school will not explicitly endorse unbiblical family relationships or impli…" at bounding box center [747, 598] width 906 height 49
click at [0, 0] on input "Our school will not explicitly endorse unbiblical family relationships or impli…" at bounding box center [0, 0] width 0 height 0
click at [679, 560] on div "d. Employment and Enrollment Policies required *" at bounding box center [747, 533] width 906 height 62
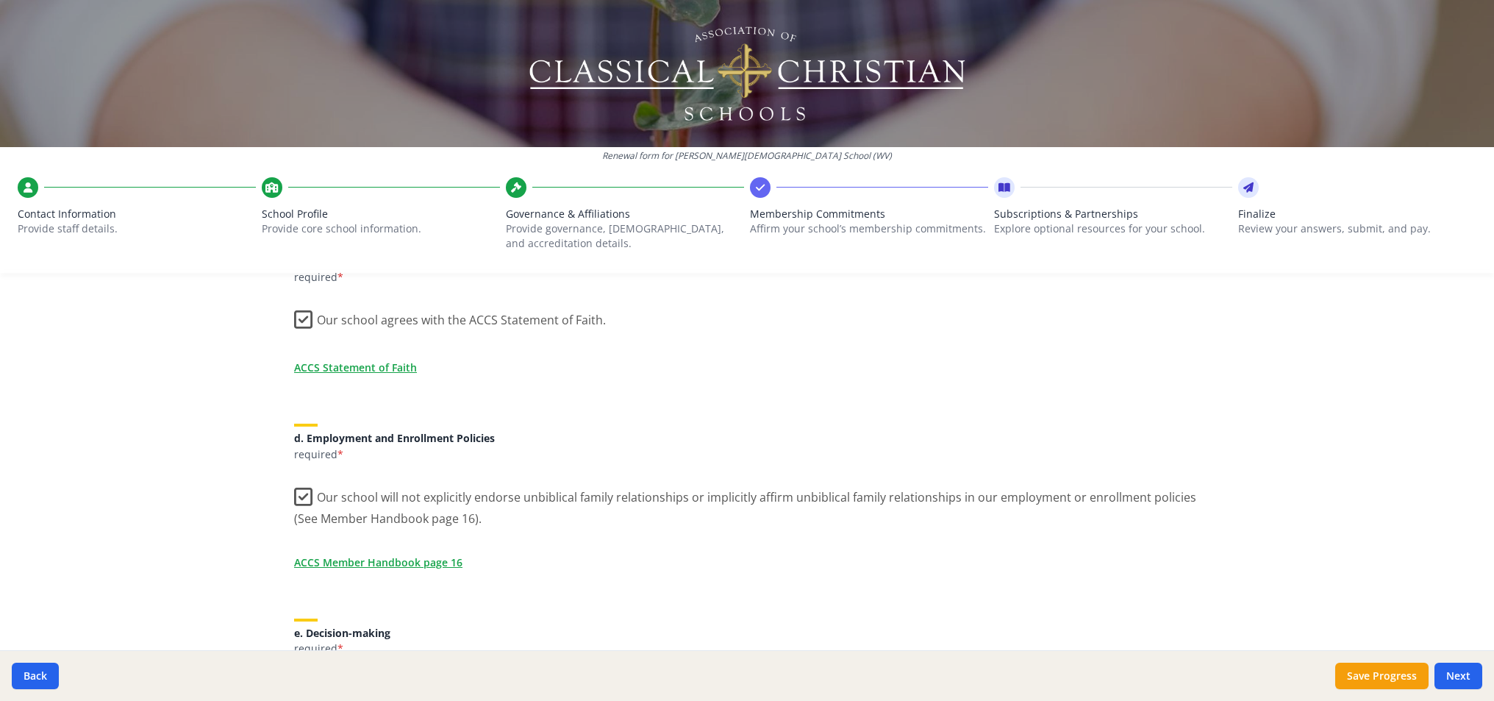
scroll to position [509, 0]
click at [418, 558] on link "ACCS Member Handbook page 16" at bounding box center [381, 558] width 168 height 15
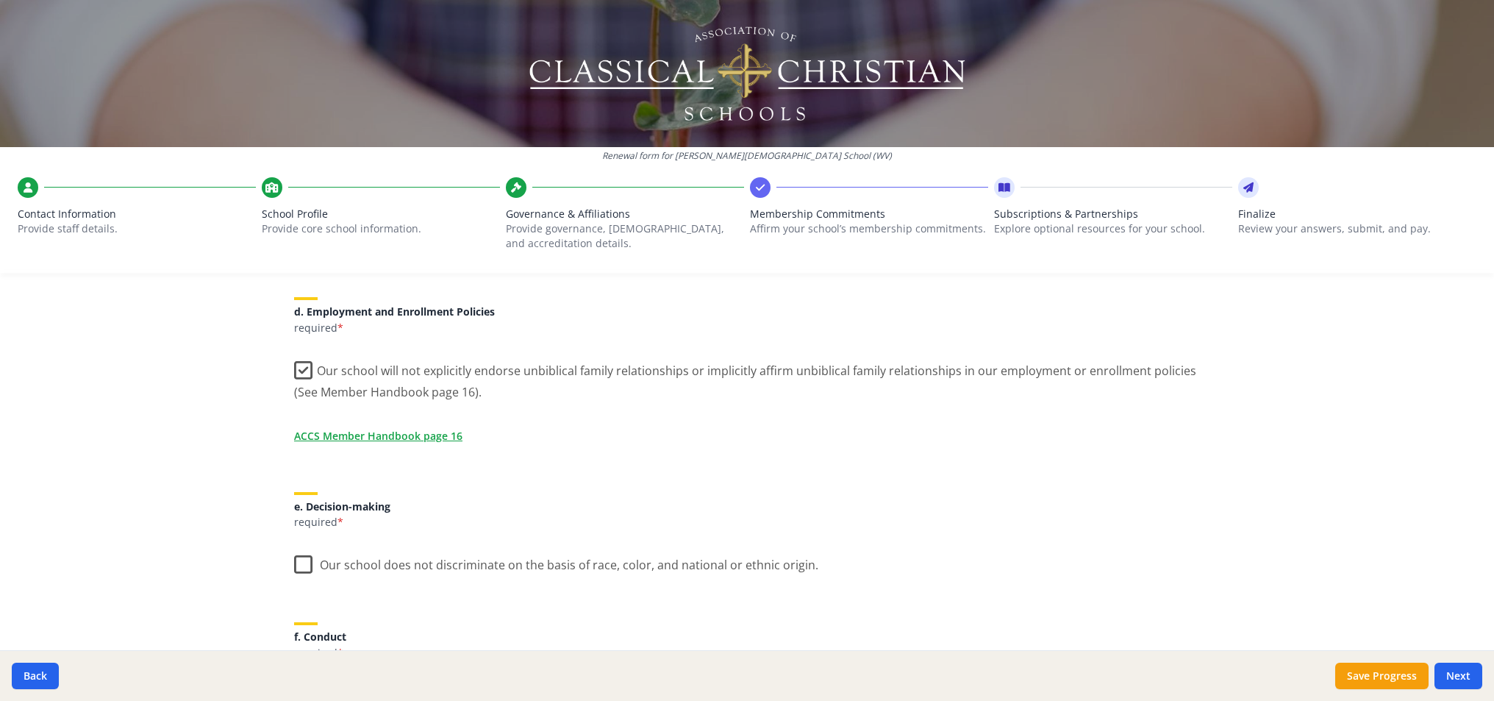
scroll to position [635, 0]
click at [299, 560] on label "Our school does not discriminate on the basis of race, color, and national or e…" at bounding box center [556, 559] width 524 height 32
click at [0, 0] on input "Our school does not discriminate on the basis of race, color, and national or e…" at bounding box center [0, 0] width 0 height 0
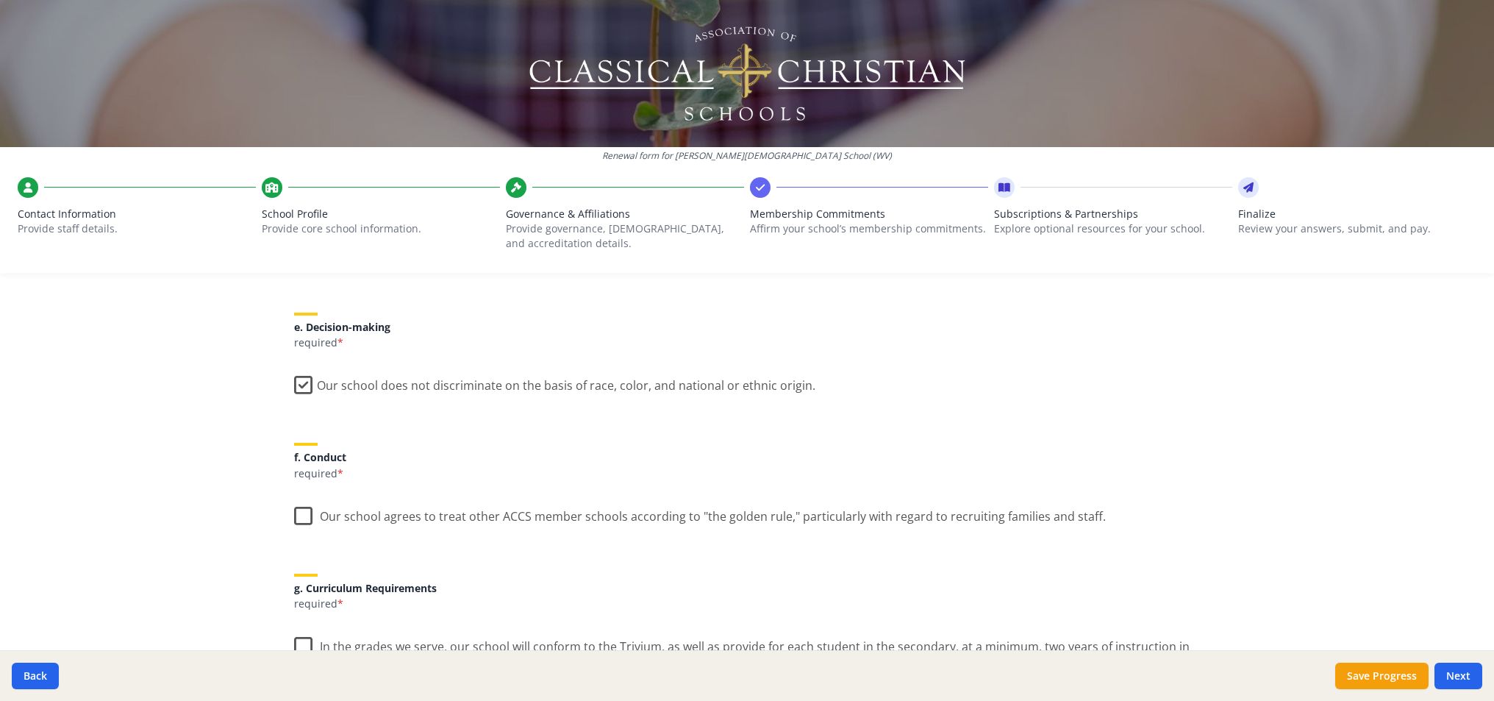
scroll to position [873, 0]
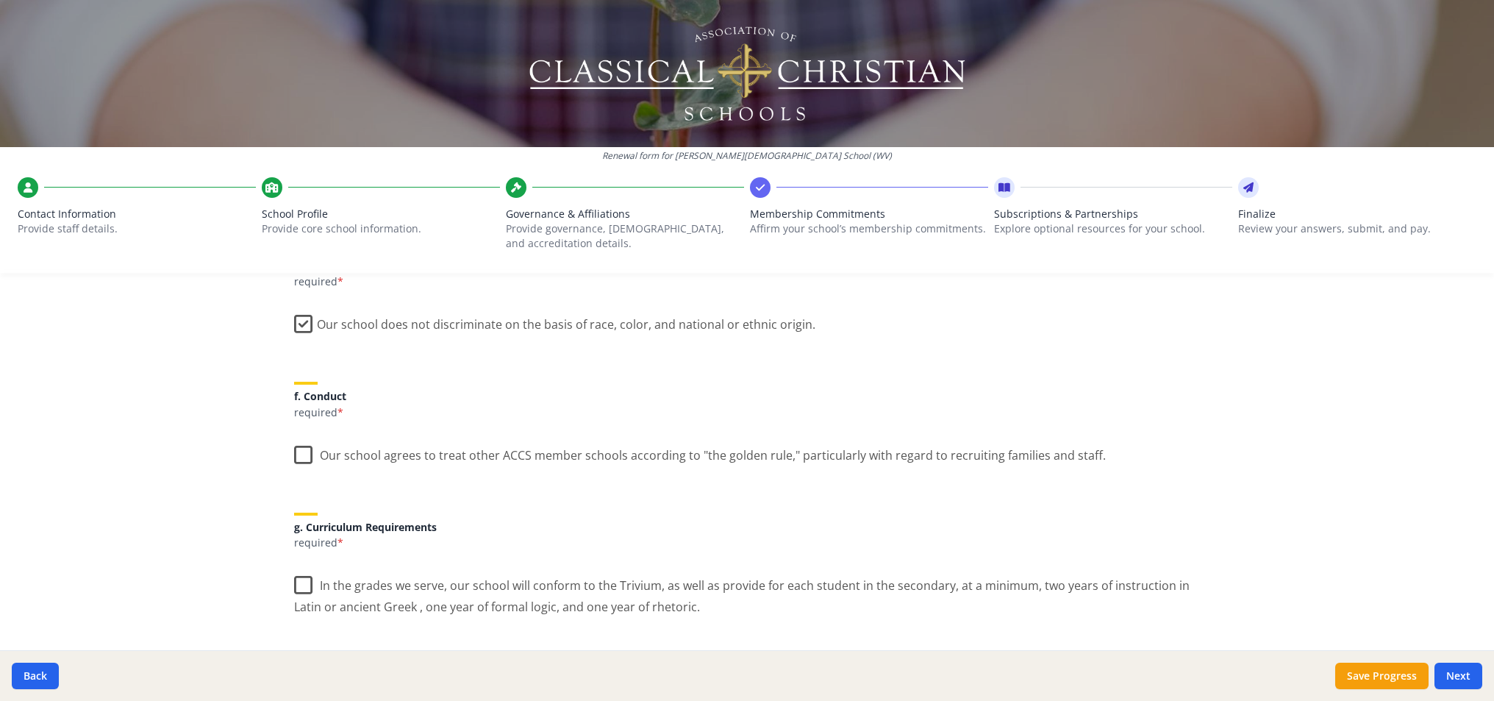
click at [307, 448] on label "Our school agrees to treat other ACCS member schools according to "the golden r…" at bounding box center [700, 452] width 812 height 32
click at [0, 0] on input "Our school agrees to treat other ACCS member schools according to "the golden r…" at bounding box center [0, 0] width 0 height 0
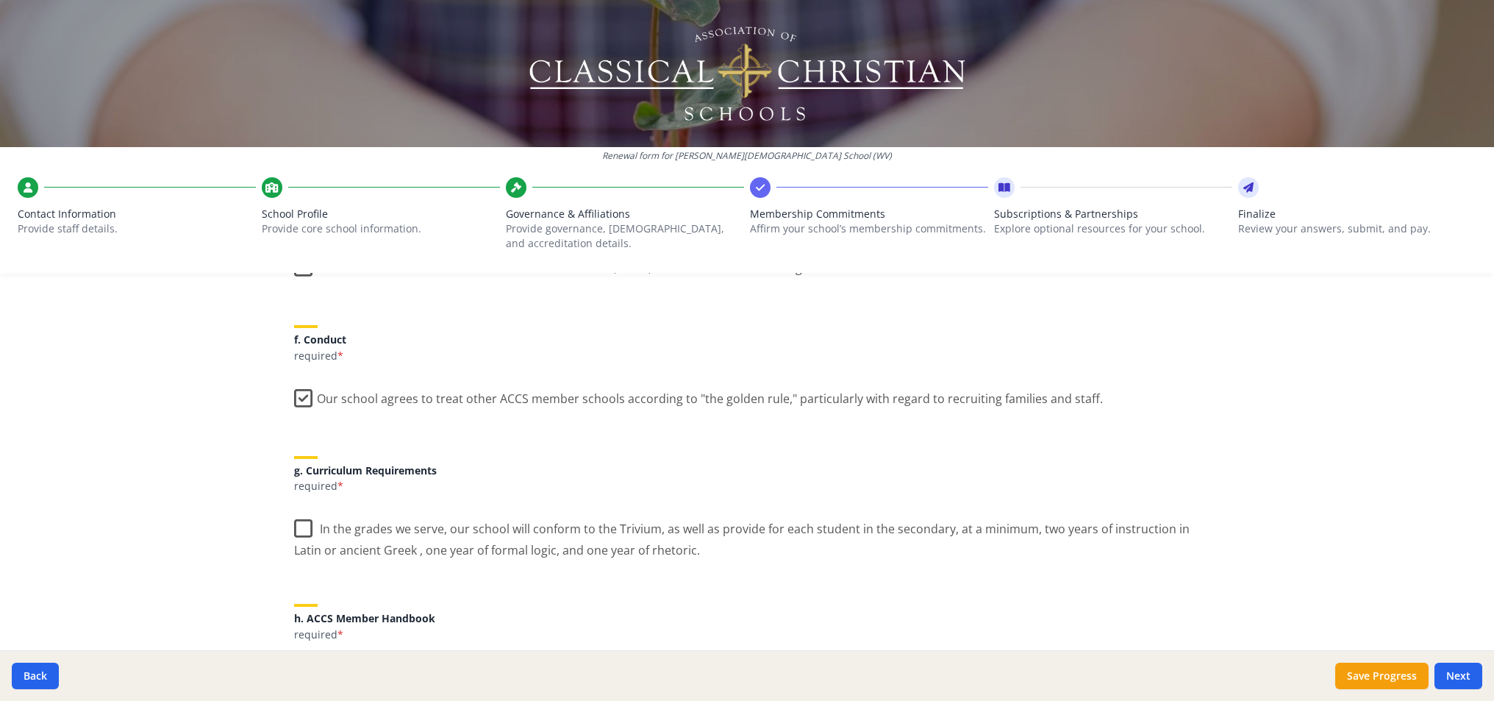
scroll to position [941, 0]
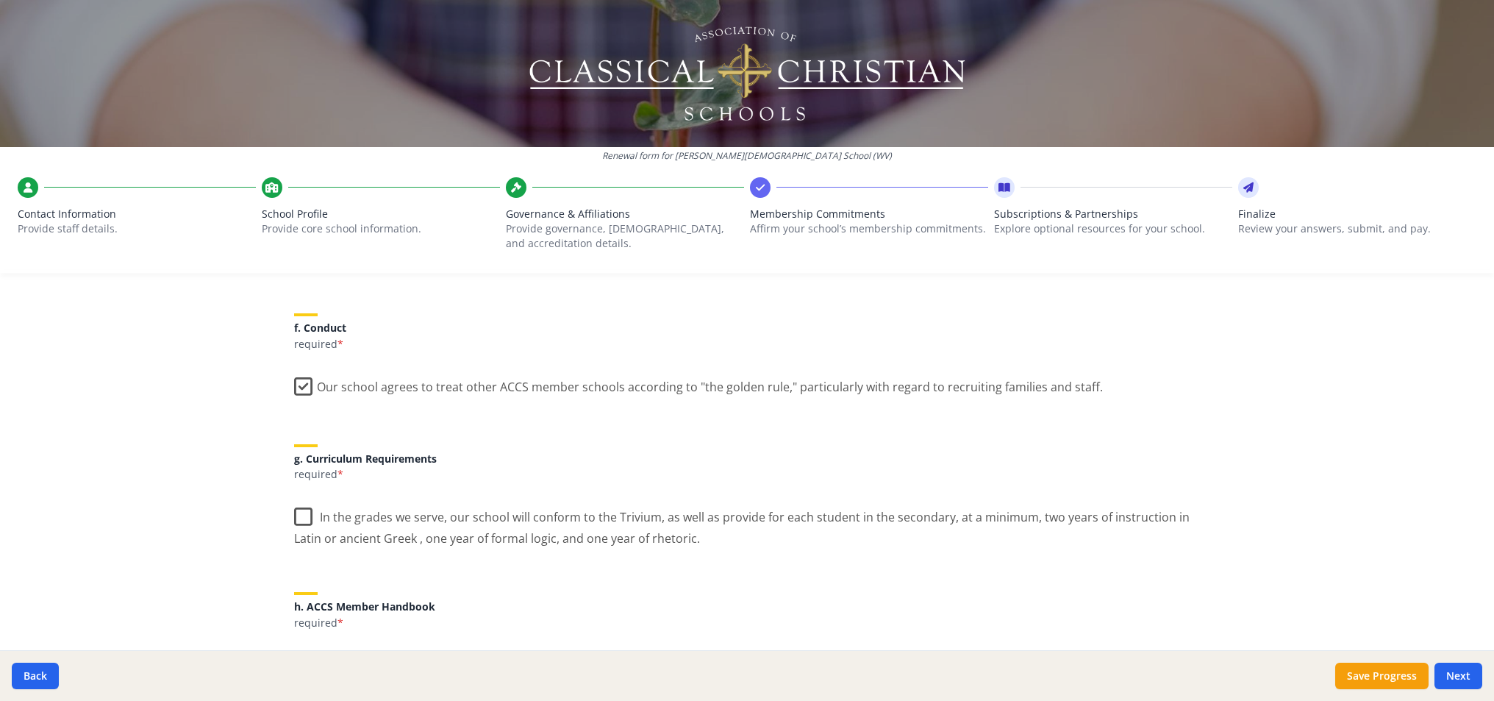
click at [294, 517] on label "In the grades we serve, our school will conform to the Trivium, as well as prov…" at bounding box center [747, 522] width 906 height 49
click at [0, 0] on input "In the grades we serve, our school will conform to the Trivium, as well as prov…" at bounding box center [0, 0] width 0 height 0
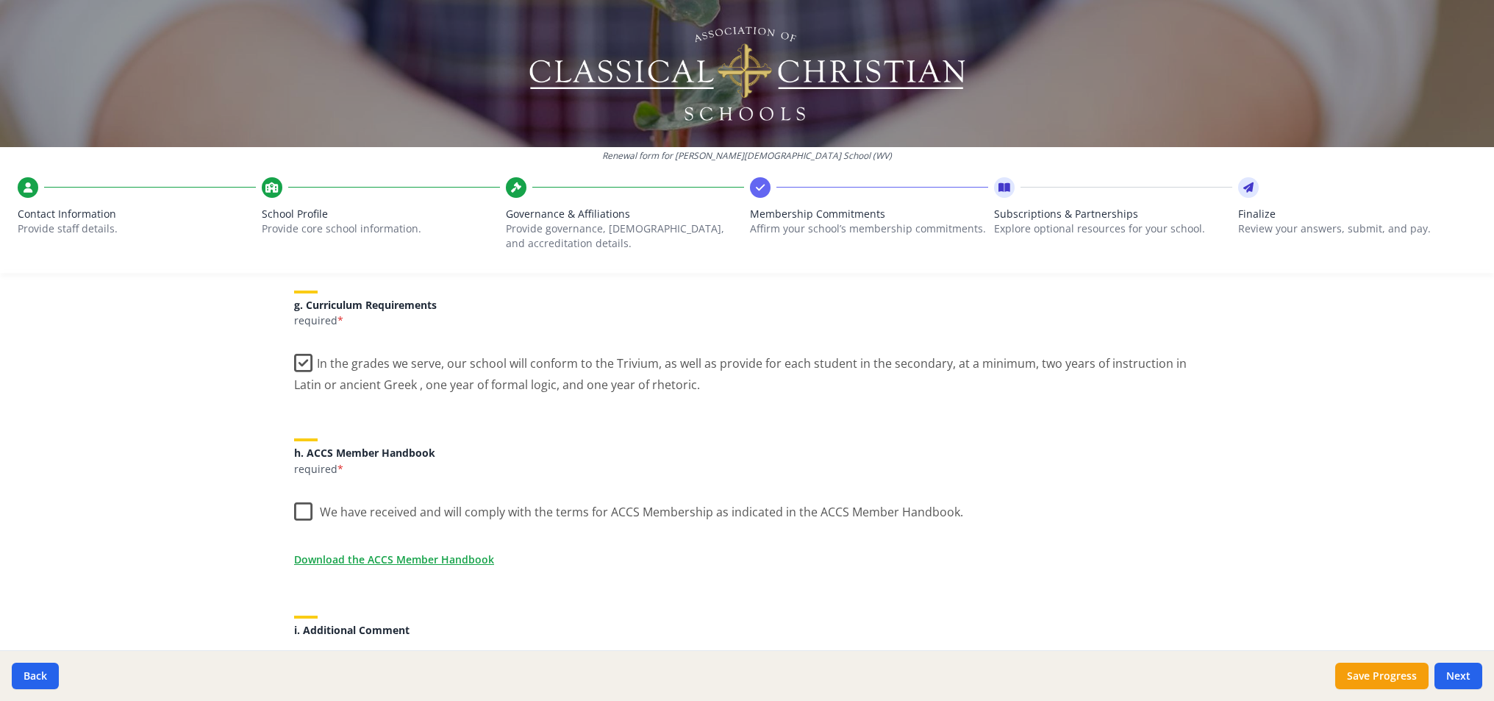
scroll to position [1098, 0]
click at [302, 502] on label "We have received and will comply with the terms for ACCS Membership as indicate…" at bounding box center [628, 506] width 669 height 32
click at [0, 0] on input "We have received and will comply with the terms for ACCS Membership as indicate…" at bounding box center [0, 0] width 0 height 0
click at [388, 556] on link "Download the ACCS Member Handbook" at bounding box center [397, 555] width 200 height 15
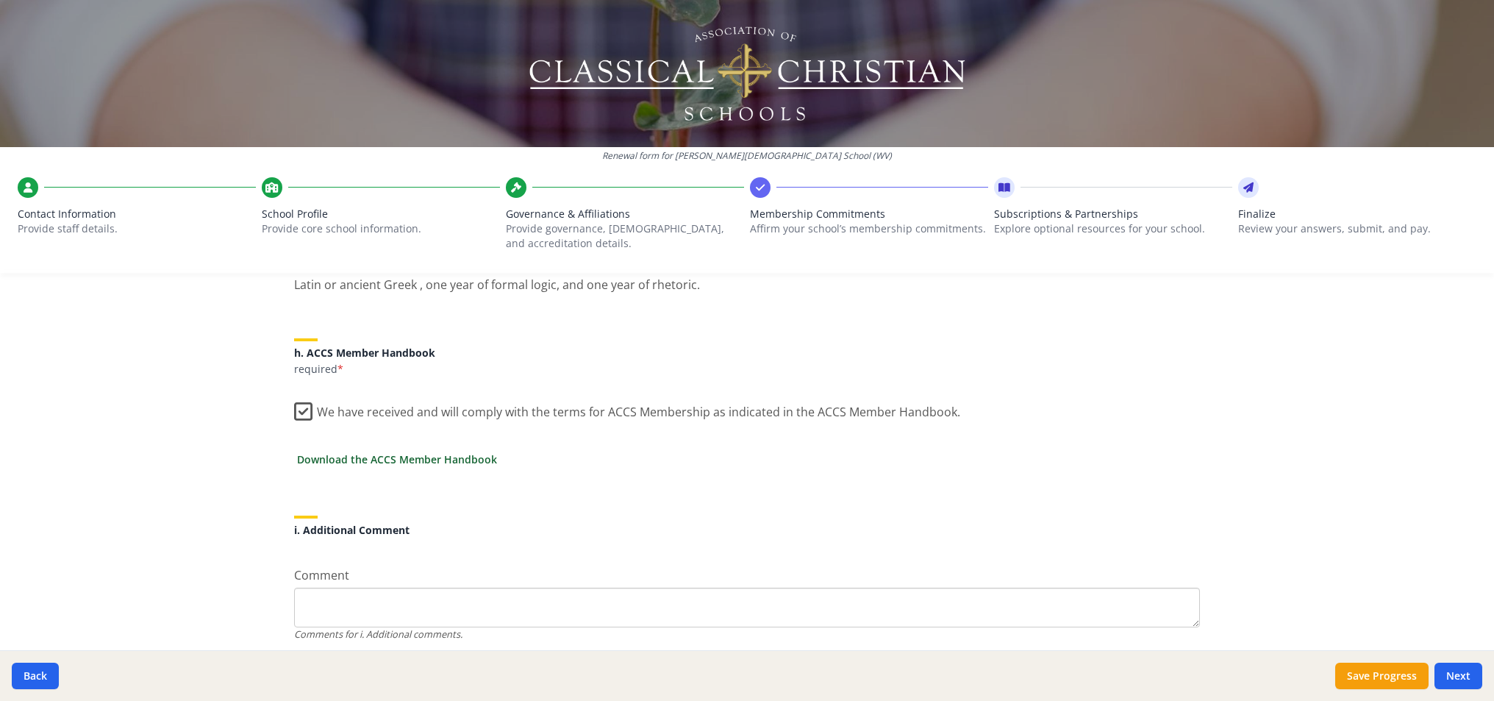
scroll to position [1244, 0]
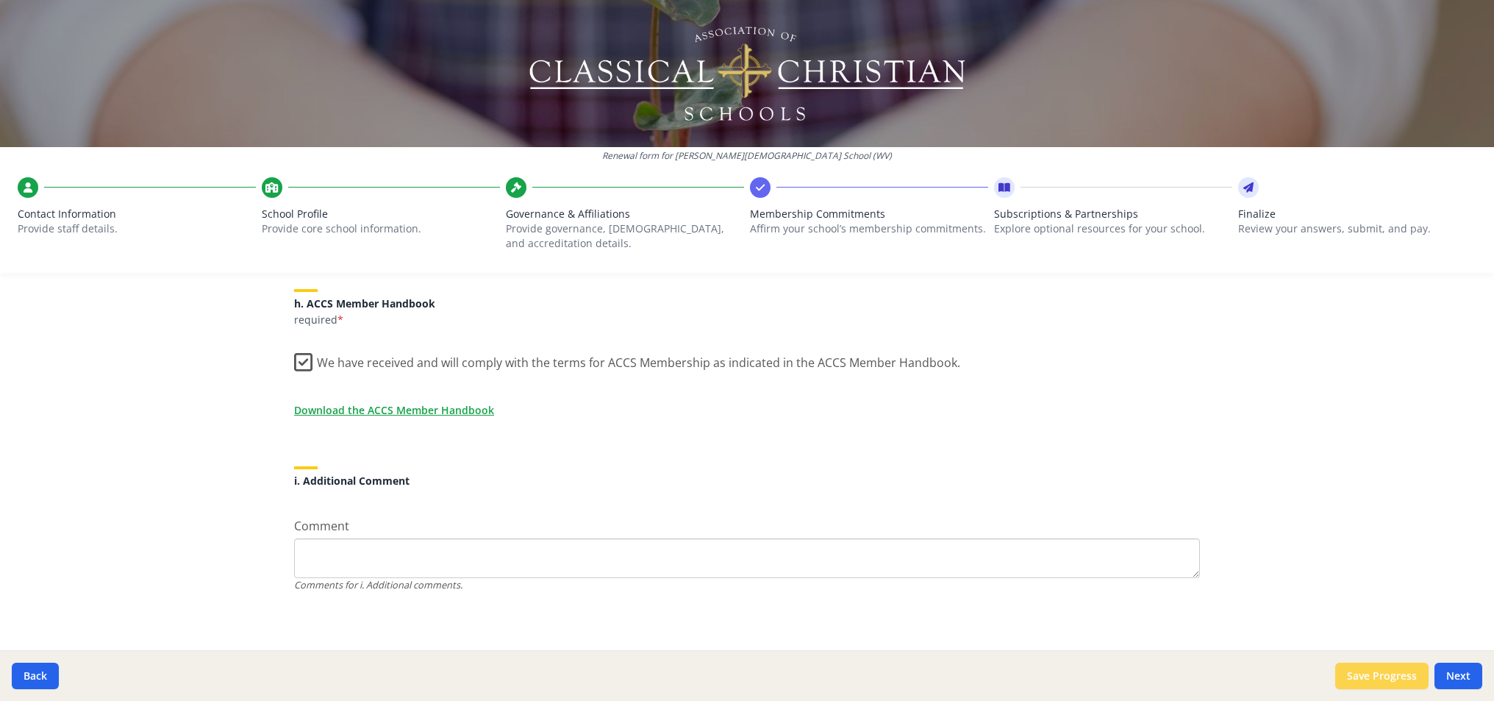
click at [1376, 673] on button "Save Progress" at bounding box center [1381, 675] width 93 height 26
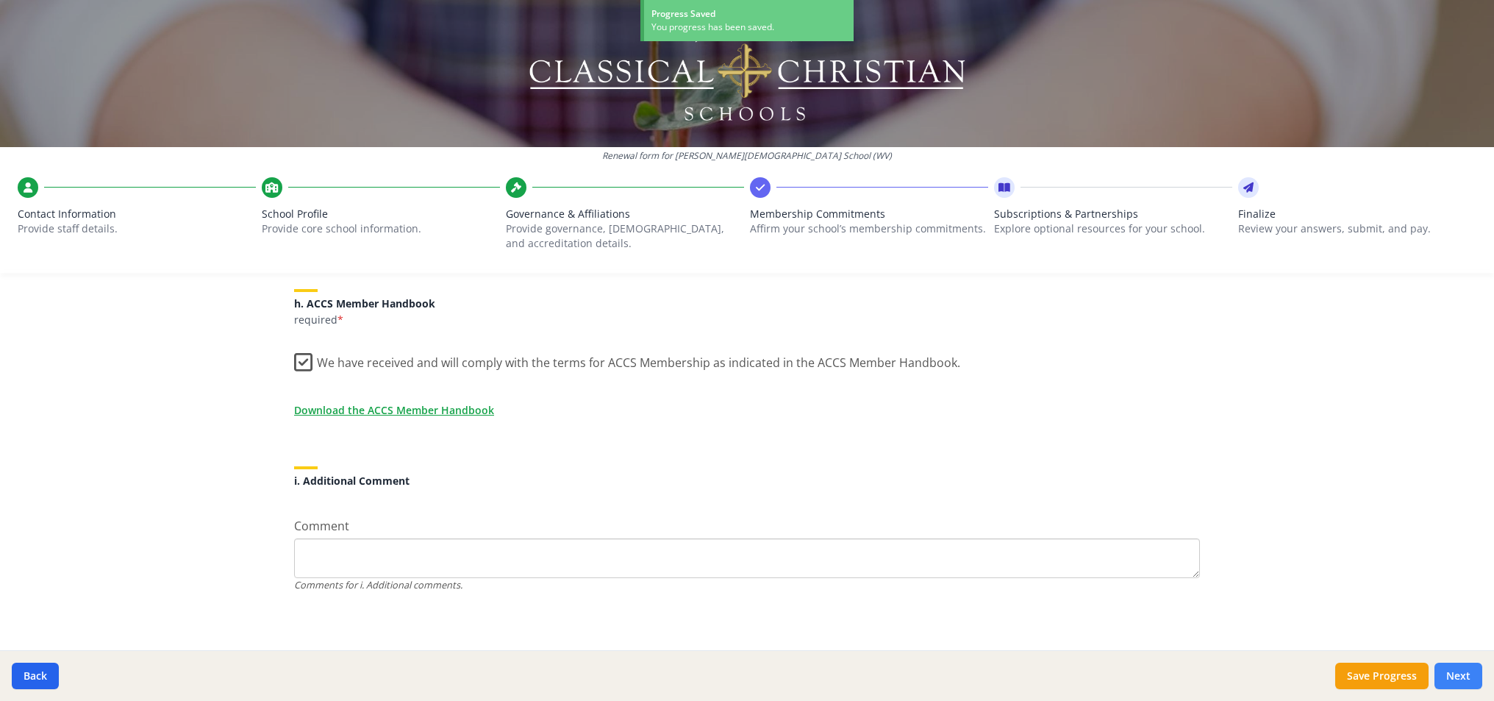
click at [1443, 676] on button "Next" at bounding box center [1458, 675] width 48 height 26
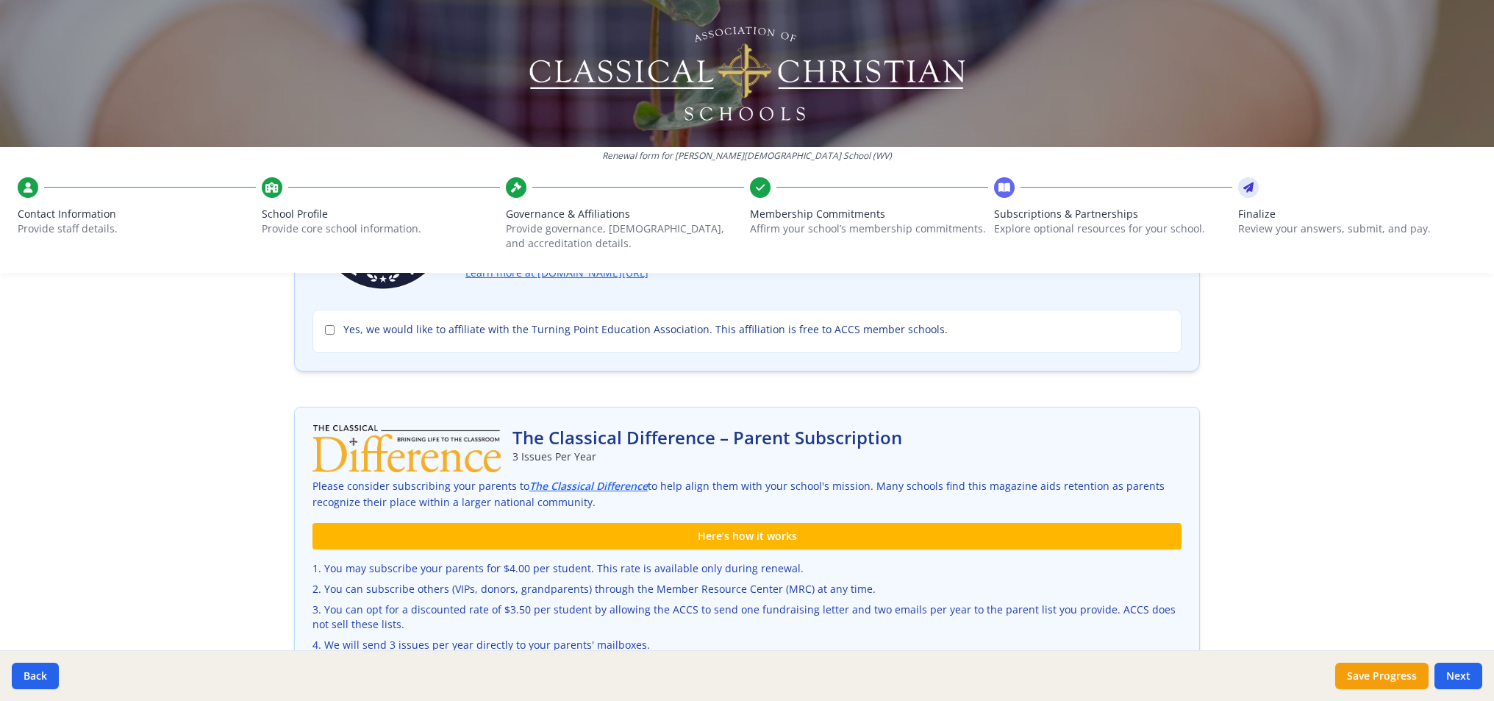
scroll to position [0, 0]
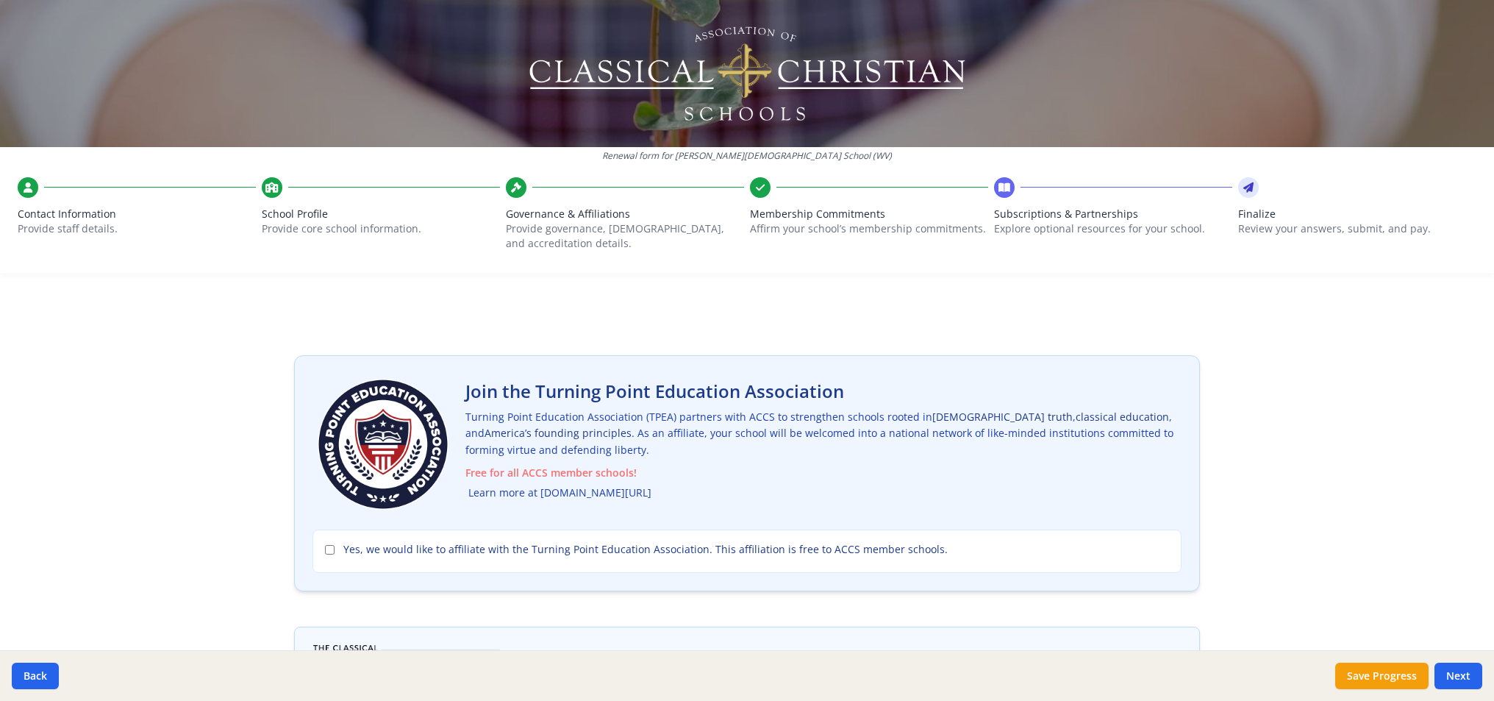
click at [540, 488] on link "Learn more at [DOMAIN_NAME][URL]" at bounding box center [559, 493] width 183 height 17
click at [325, 554] on label "Yes, we would like to affiliate with the Turning Point Education Association. T…" at bounding box center [747, 549] width 844 height 15
click at [325, 554] on input "Yes, we would like to affiliate with the Turning Point Education Association. T…" at bounding box center [330, 550] width 10 height 10
checkbox input "true"
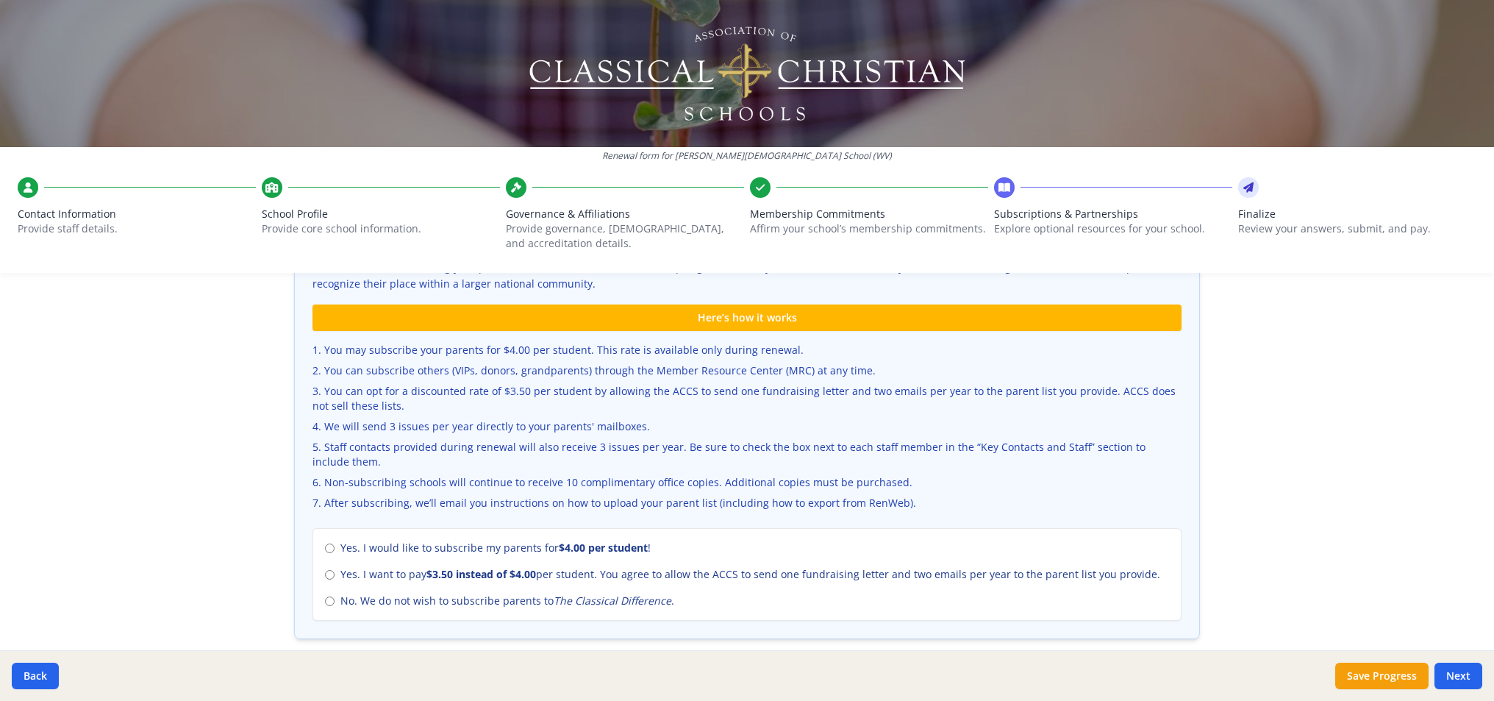
scroll to position [501, 0]
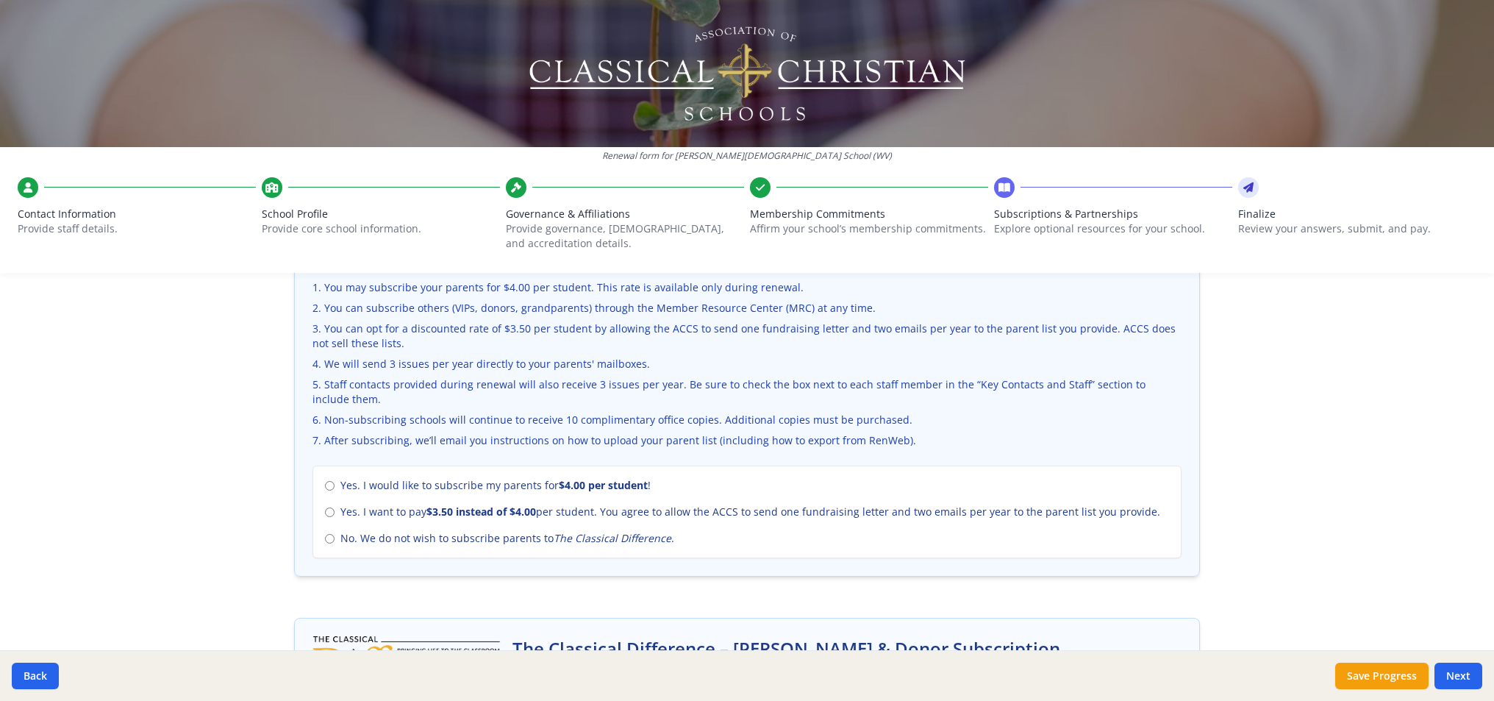
click at [326, 535] on input "No. We do not wish to subscribe parents to The Classical Difference ." at bounding box center [330, 539] width 10 height 10
radio input "true"
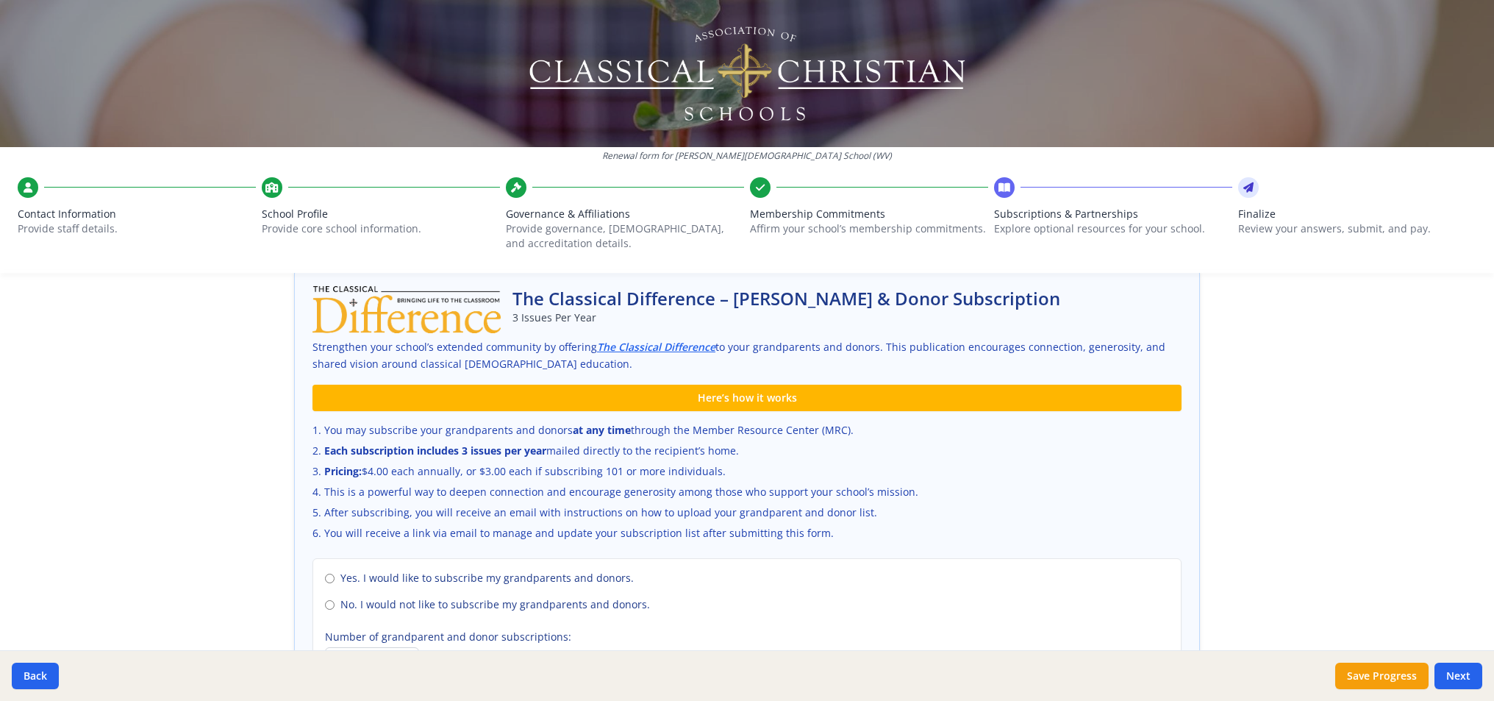
scroll to position [978, 0]
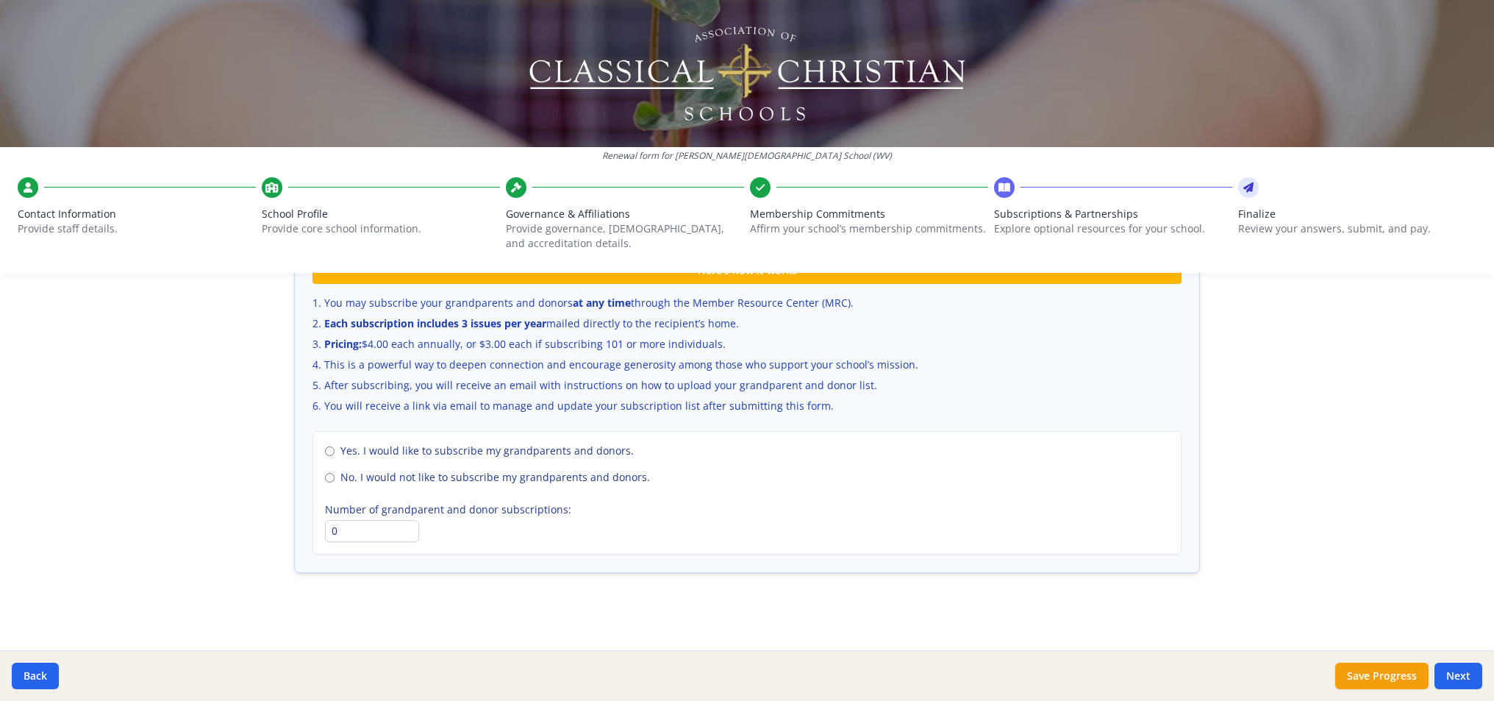
click at [340, 472] on span "No. I would not like to subscribe my grandparents and donors." at bounding box center [495, 477] width 310 height 15
click at [335, 473] on input "No. I would not like to subscribe my grandparents and donors." at bounding box center [330, 478] width 10 height 10
radio input "true"
click at [1460, 672] on button "Next" at bounding box center [1458, 675] width 48 height 26
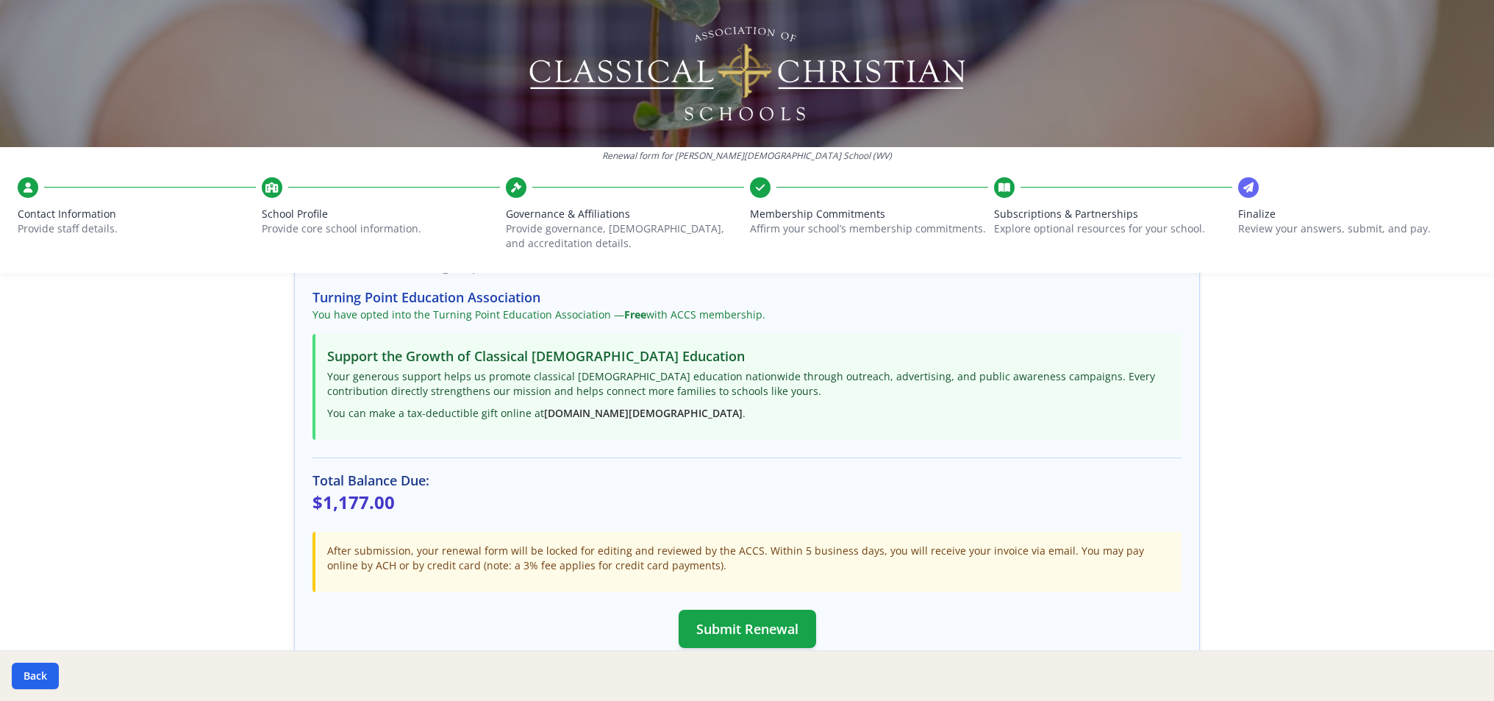
scroll to position [359, 0]
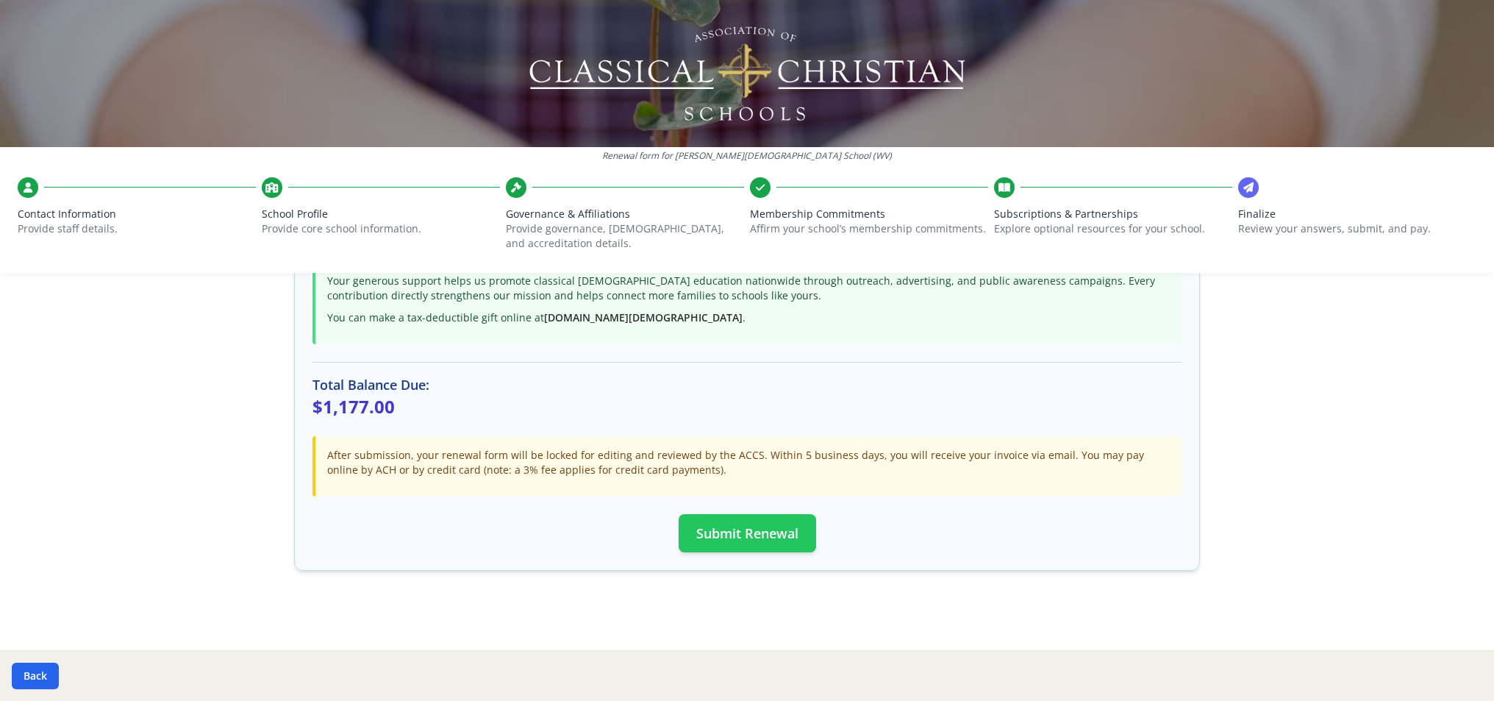
click at [738, 540] on button "Submit Renewal" at bounding box center [747, 533] width 137 height 38
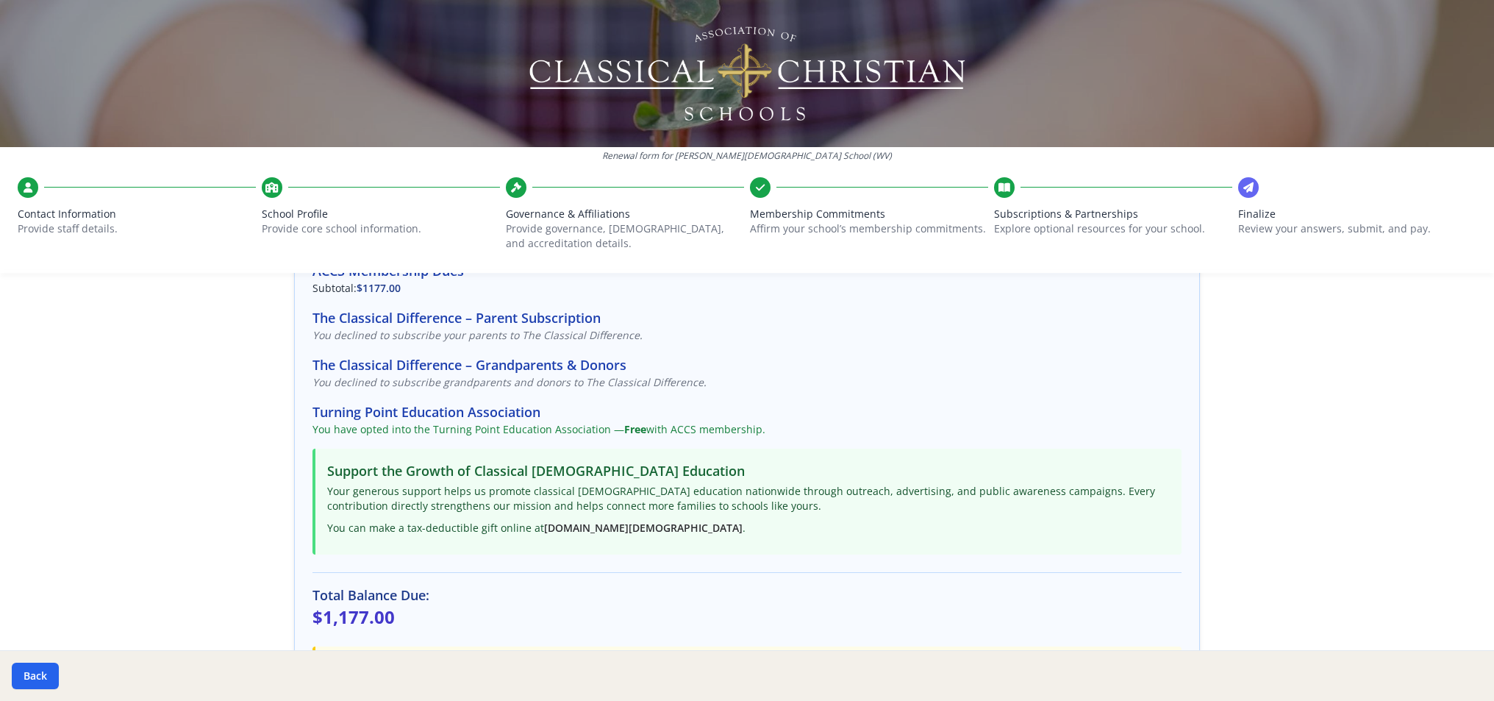
scroll to position [0, 0]
